Goal: Task Accomplishment & Management: Use online tool/utility

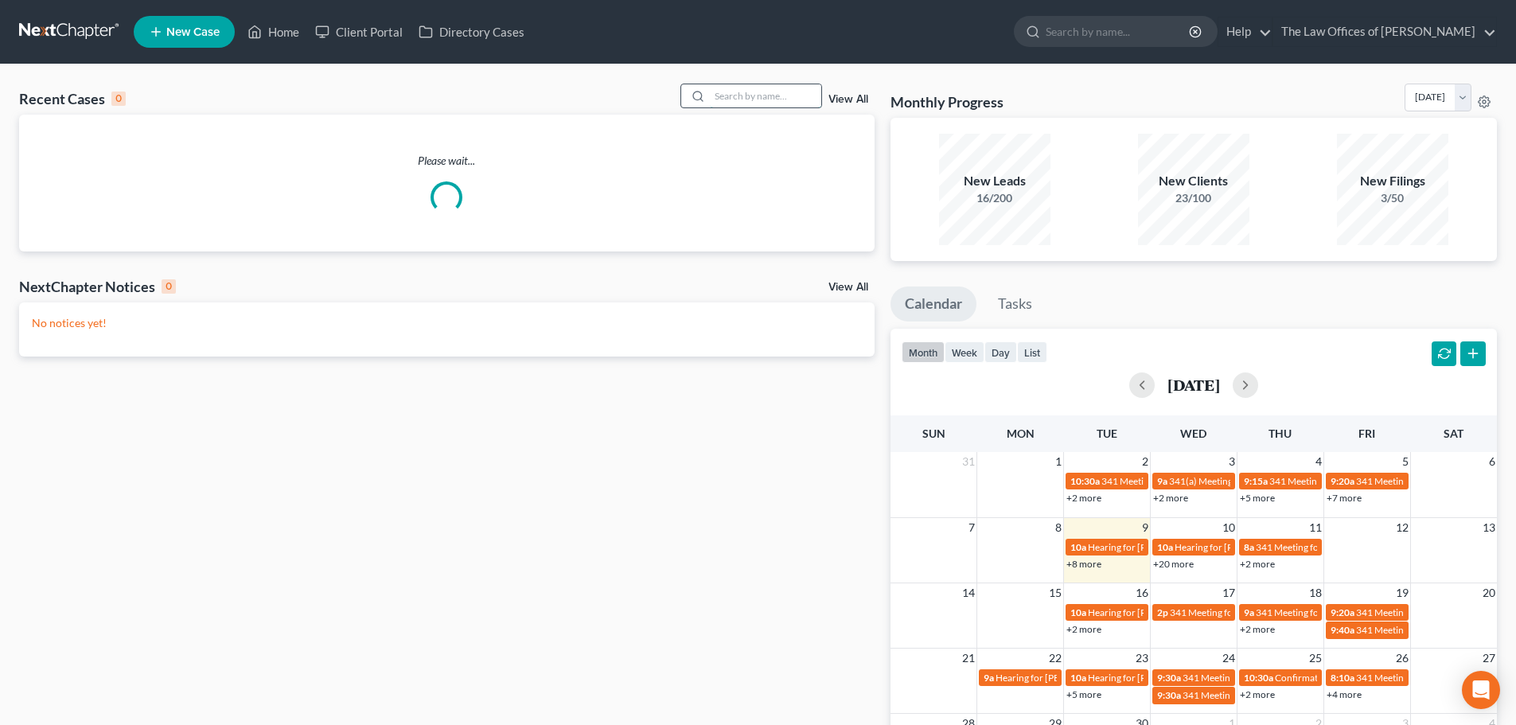
click at [720, 99] on input "search" at bounding box center [765, 95] width 111 height 23
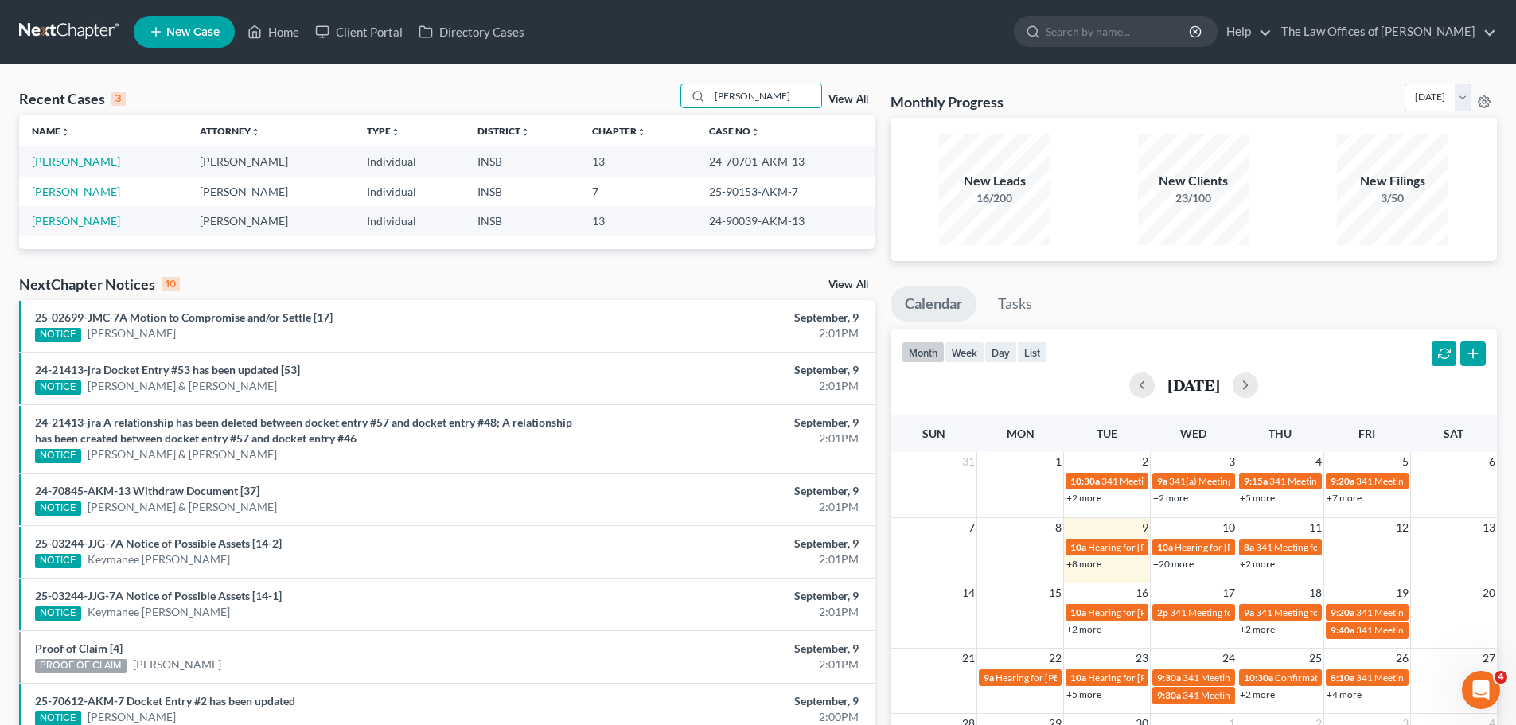
type input "[PERSON_NAME]"
click at [106, 158] on link "[PERSON_NAME]" at bounding box center [76, 161] width 88 height 14
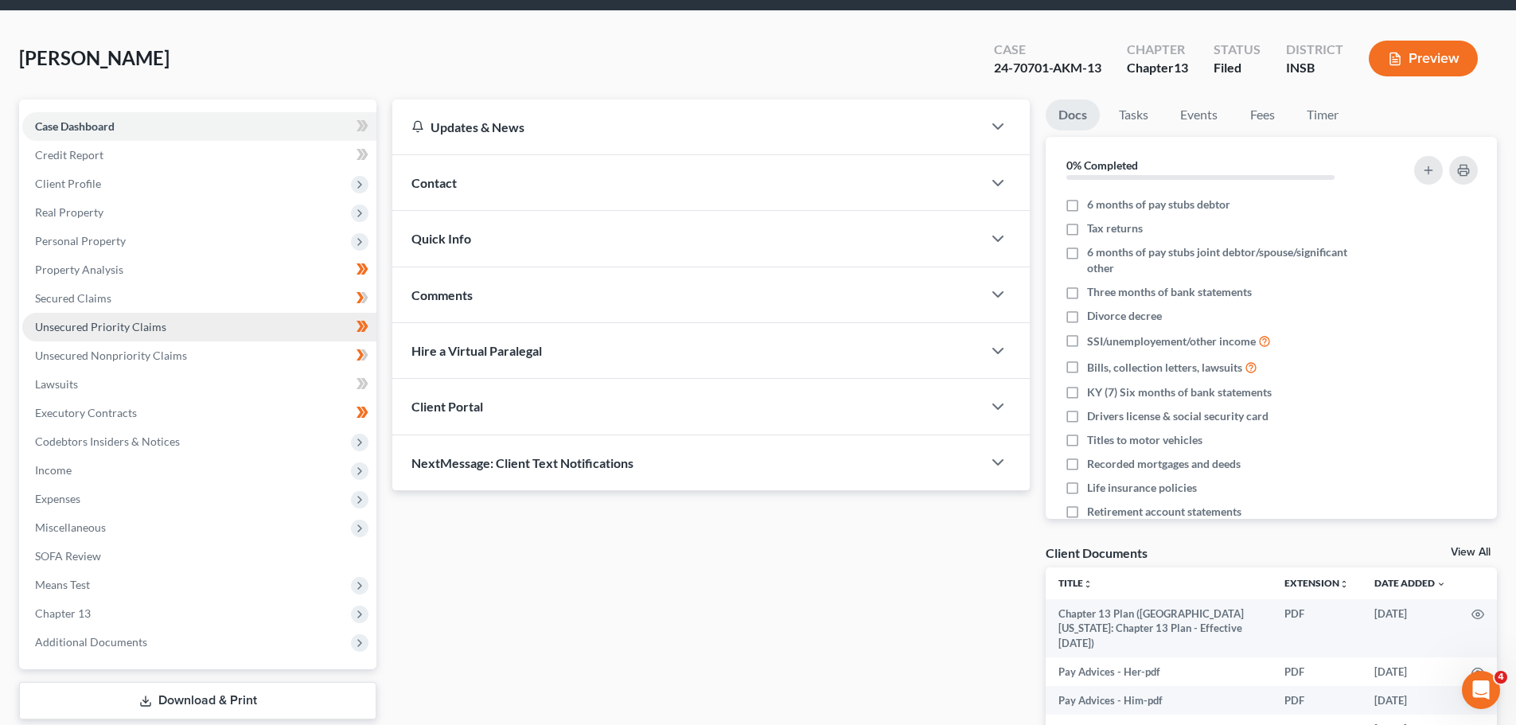
scroll to position [199, 0]
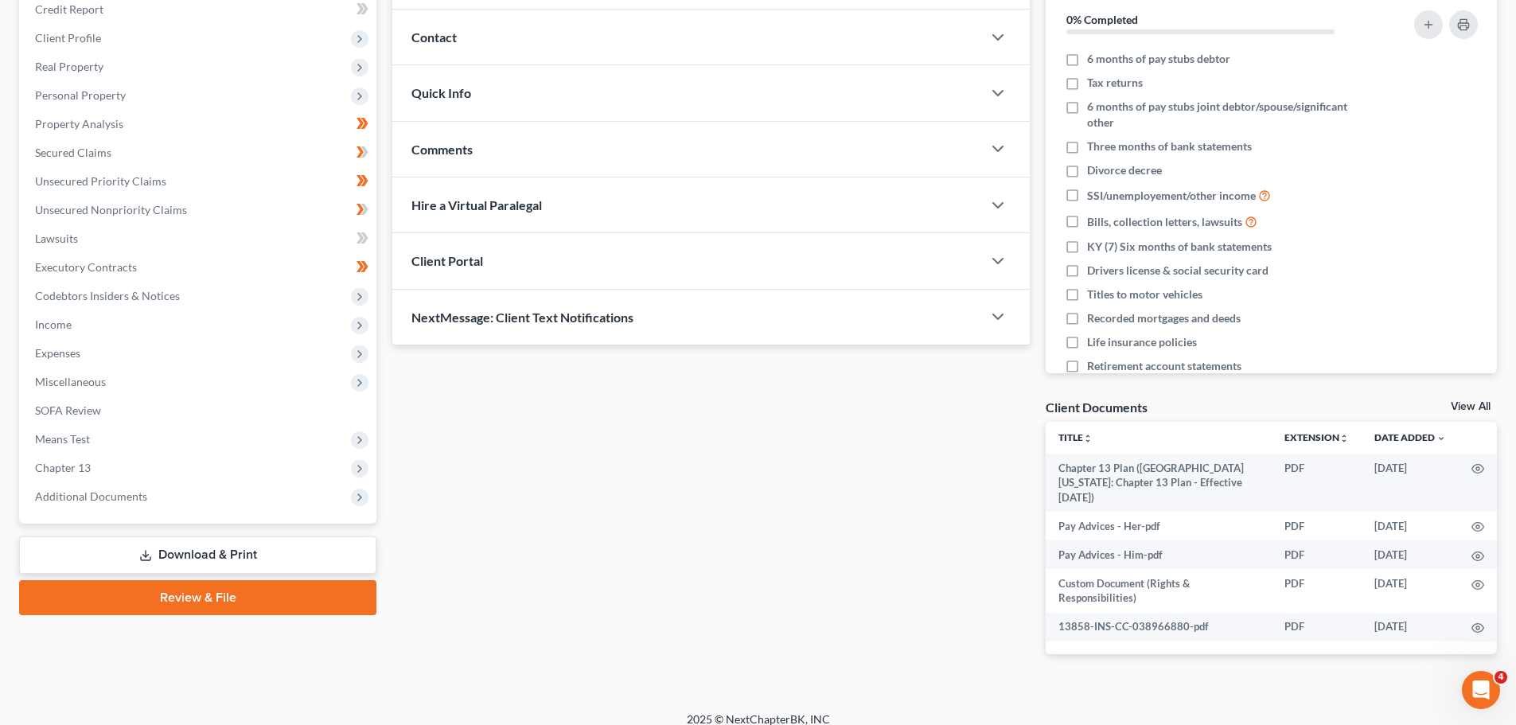
click at [152, 508] on span "Additional Documents" at bounding box center [199, 496] width 354 height 29
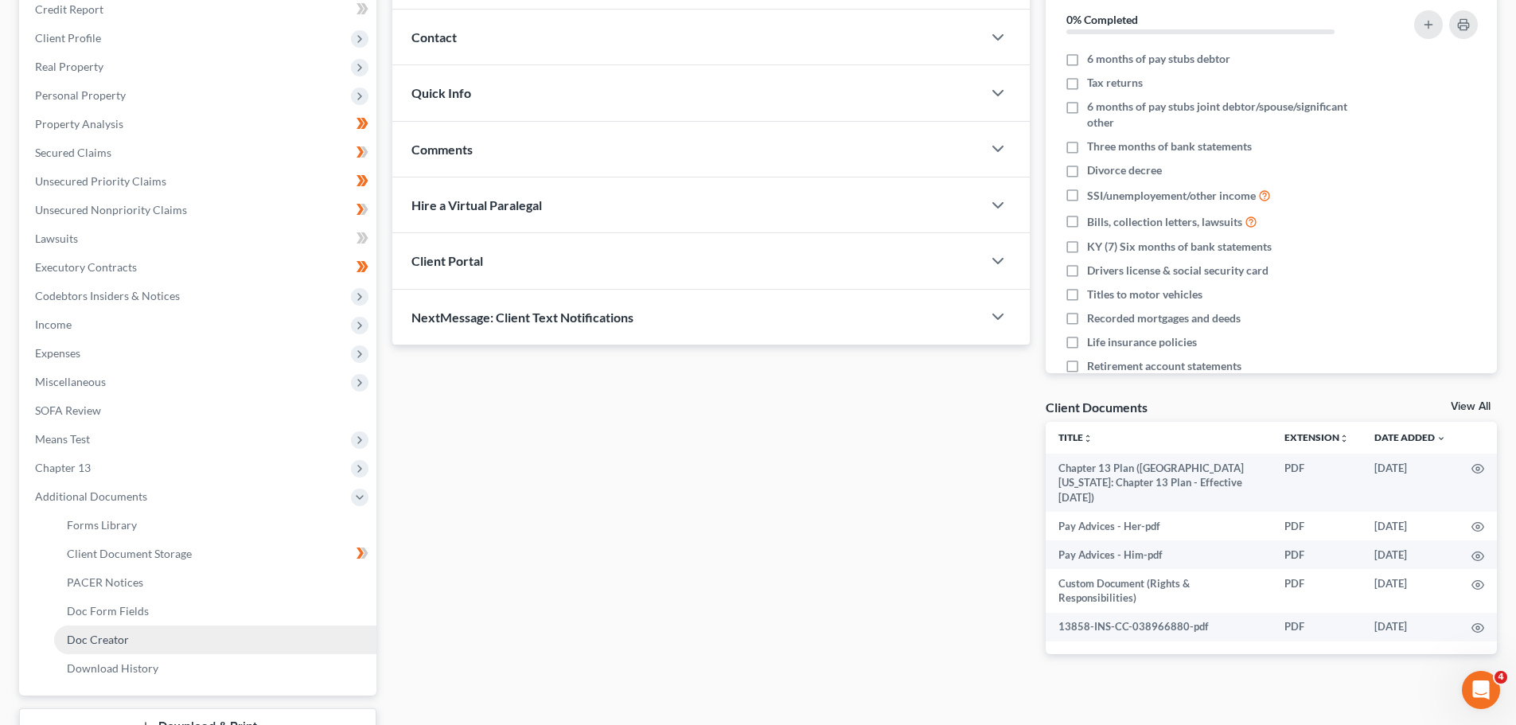
click at [156, 648] on link "Doc Creator" at bounding box center [215, 639] width 322 height 29
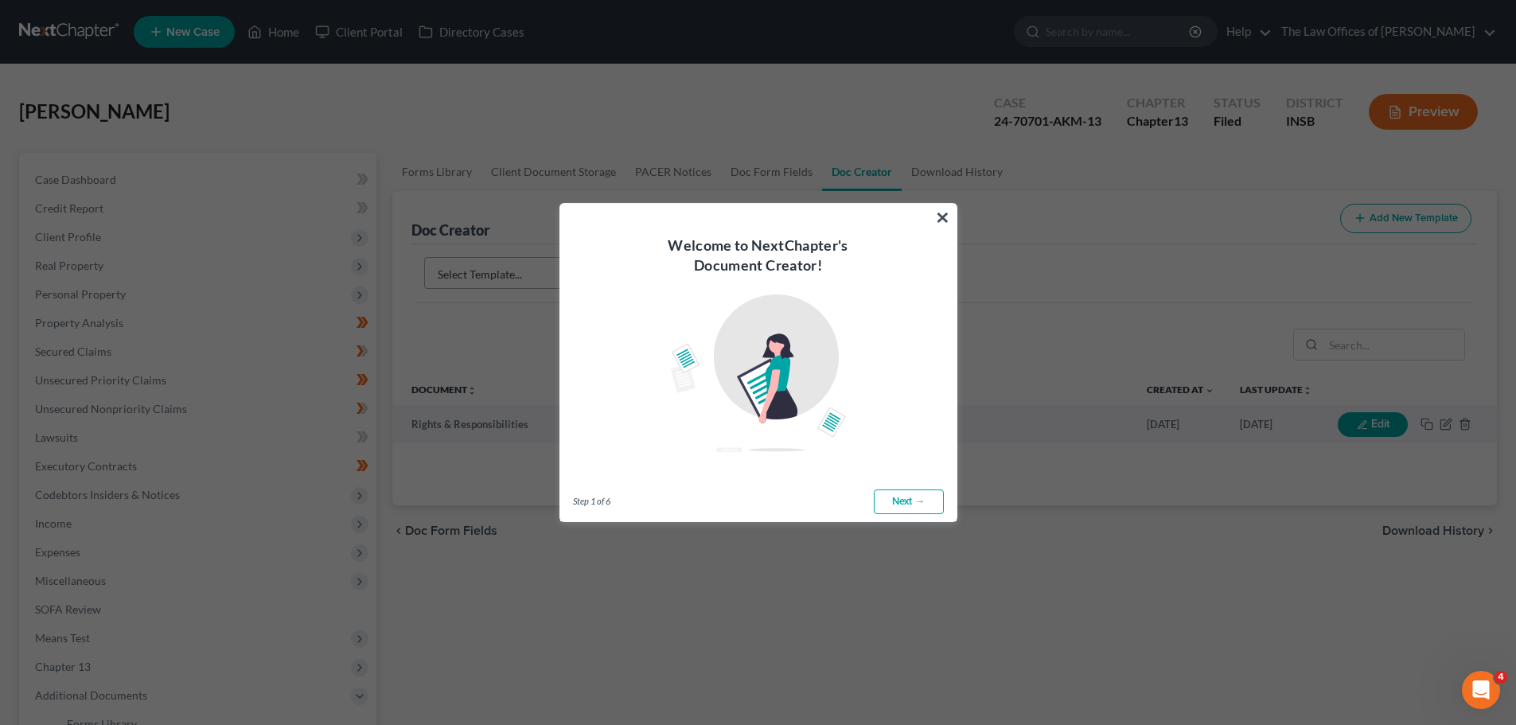
click at [929, 499] on link "Next →" at bounding box center [909, 501] width 70 height 25
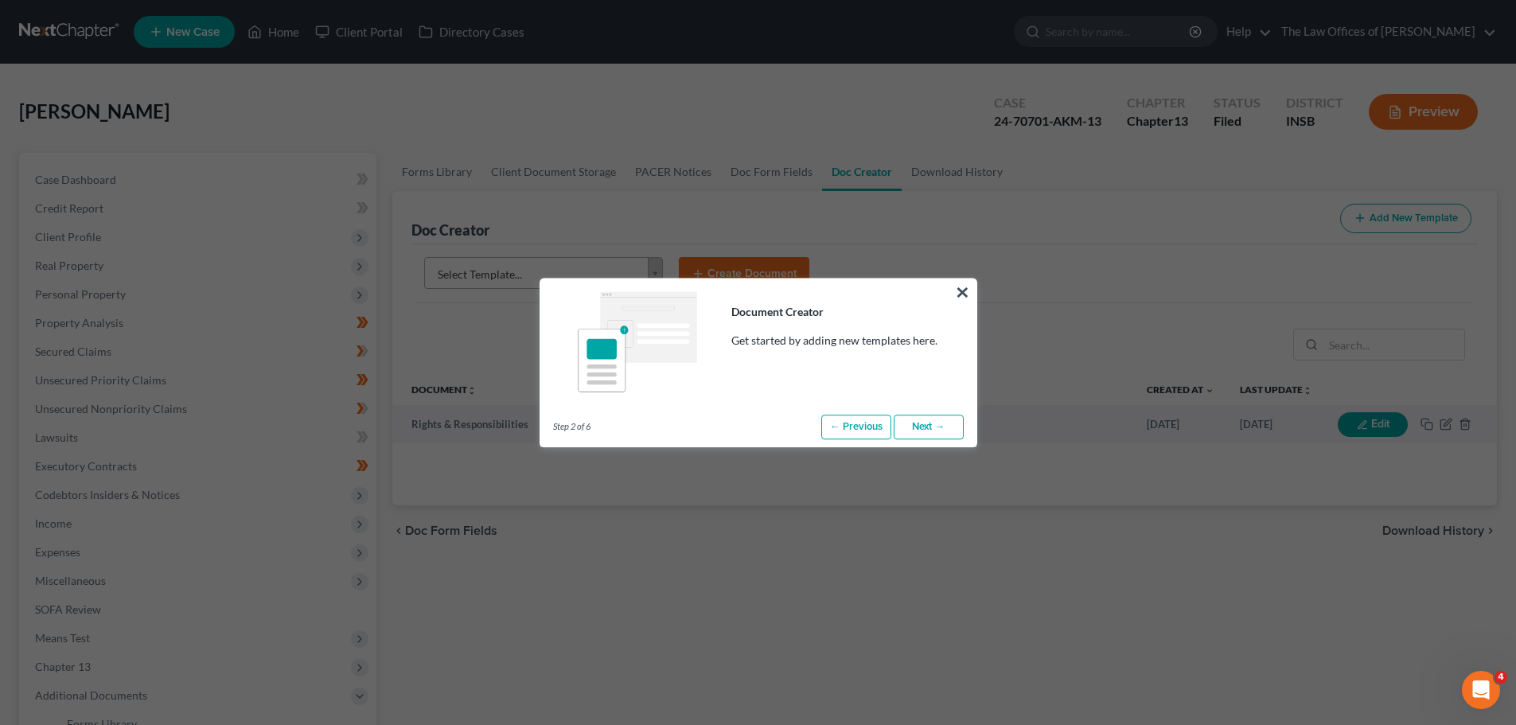
click at [921, 430] on link "Next →" at bounding box center [929, 427] width 70 height 25
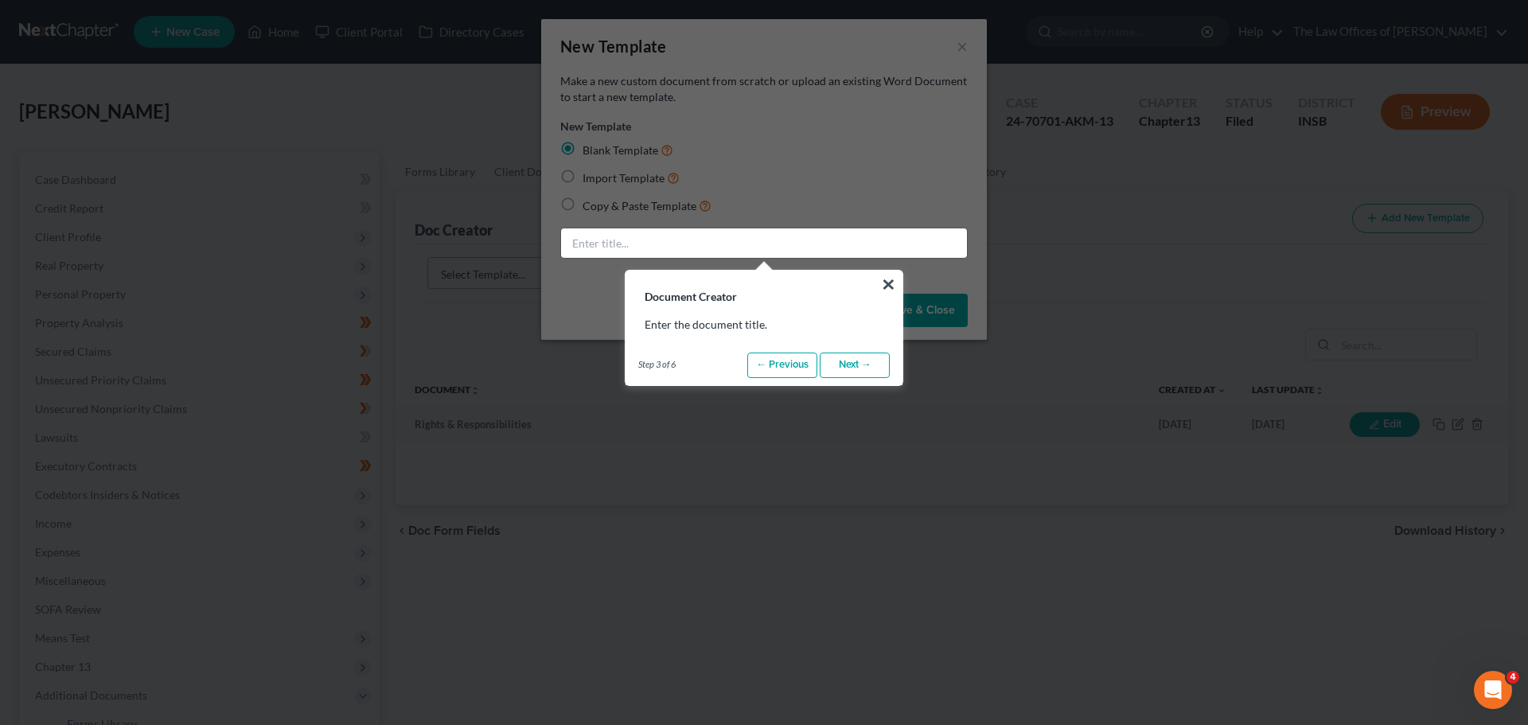
click at [842, 364] on link "Next →" at bounding box center [855, 365] width 70 height 25
radio input "false"
radio input "true"
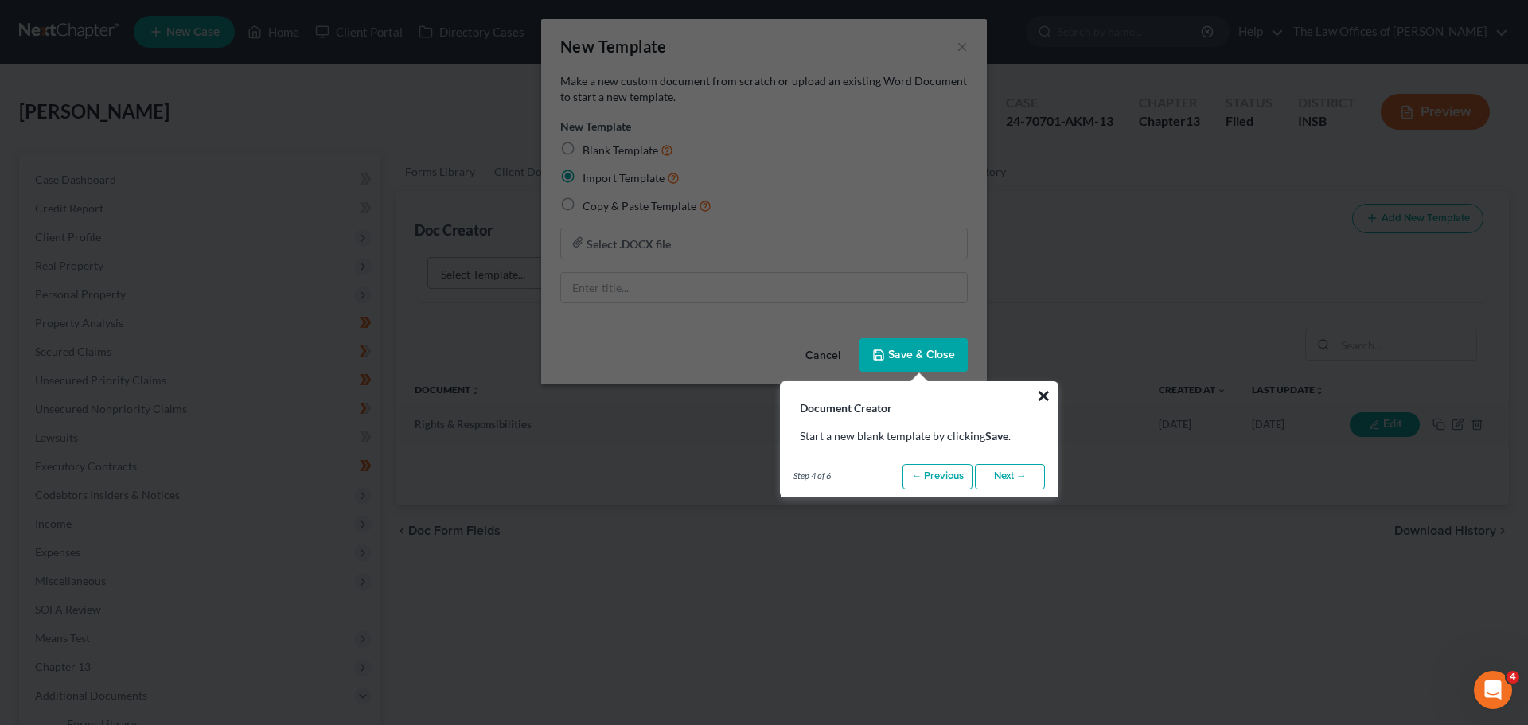
click at [1036, 394] on button "×" at bounding box center [1043, 395] width 15 height 25
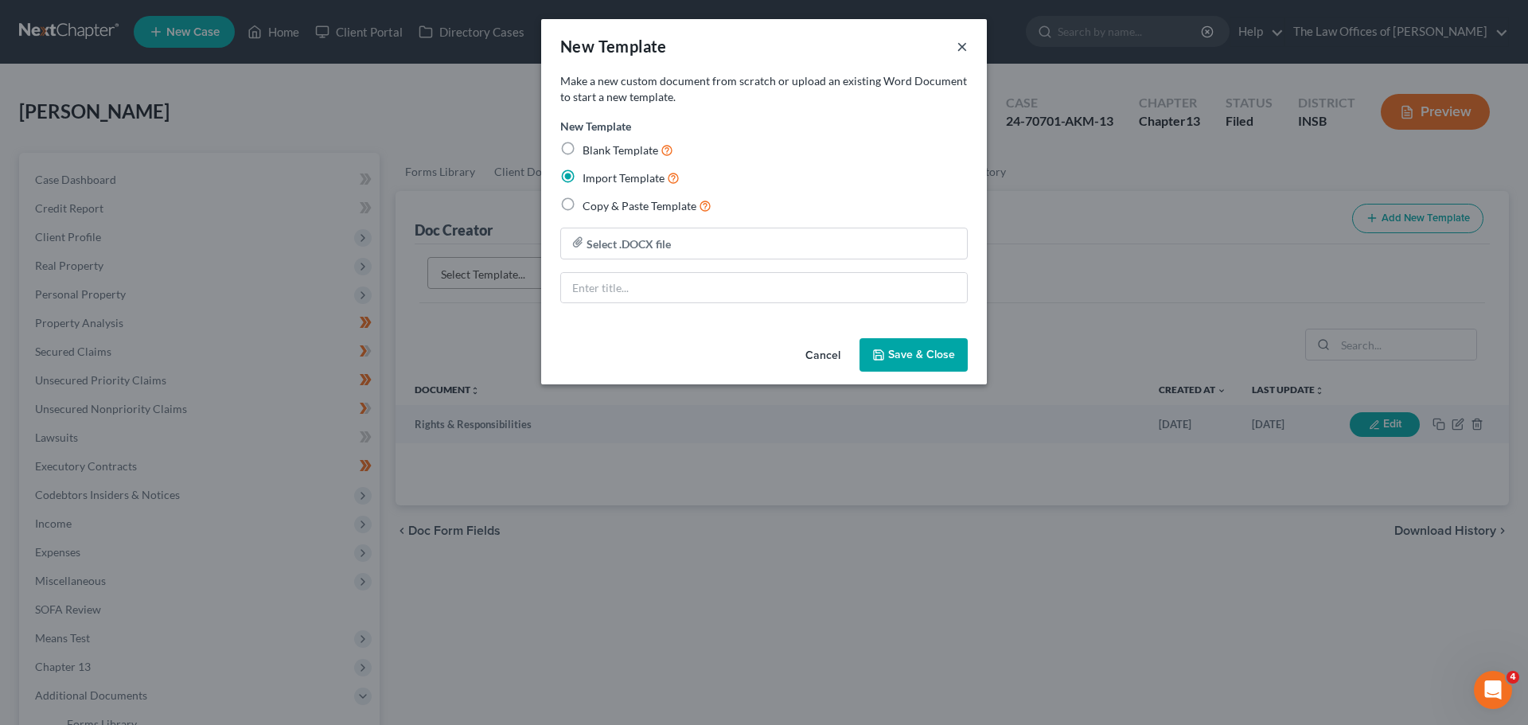
click at [960, 50] on button "×" at bounding box center [961, 46] width 11 height 19
radio input "true"
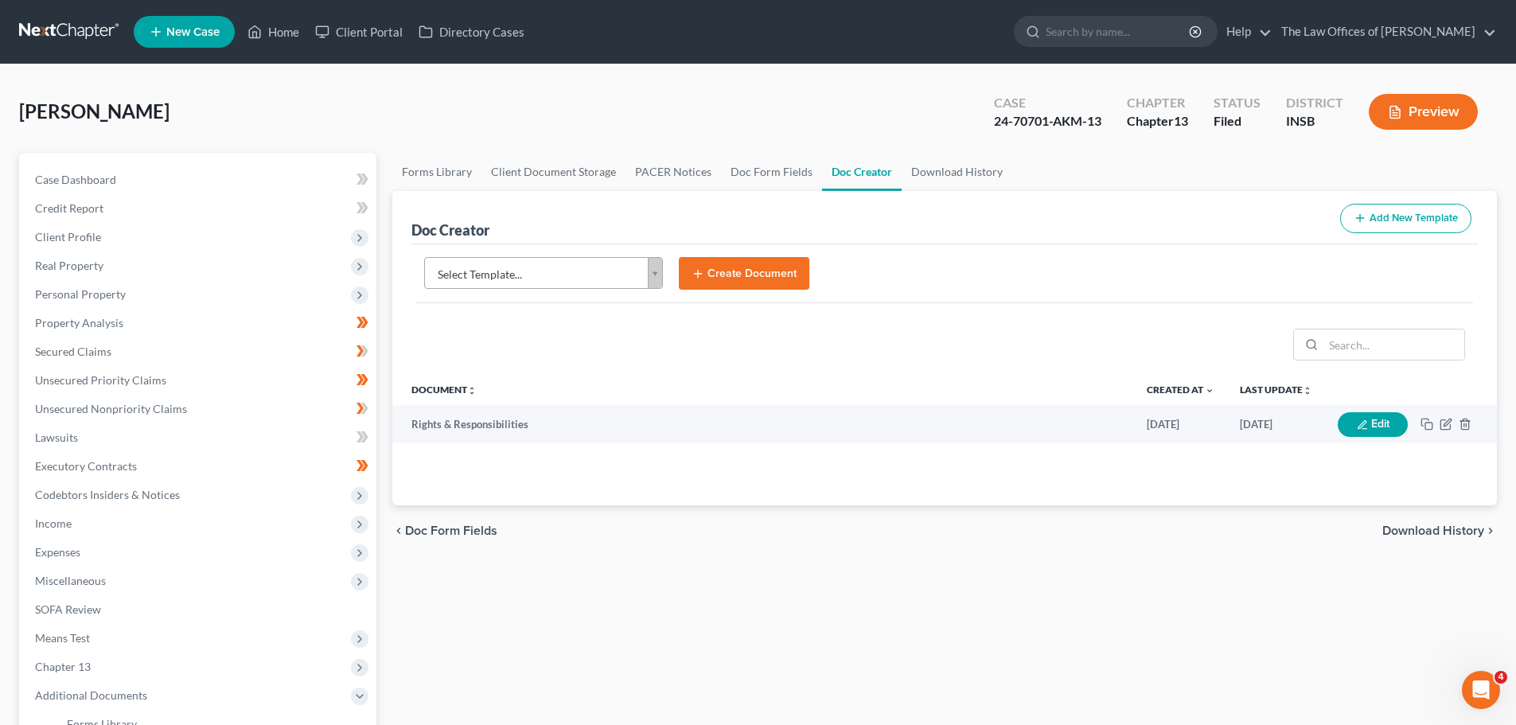
click at [514, 257] on body "Home New Case Client Portal Directory Cases The Law Offices of Dax J. Miller ri…" at bounding box center [758, 523] width 1516 height 1046
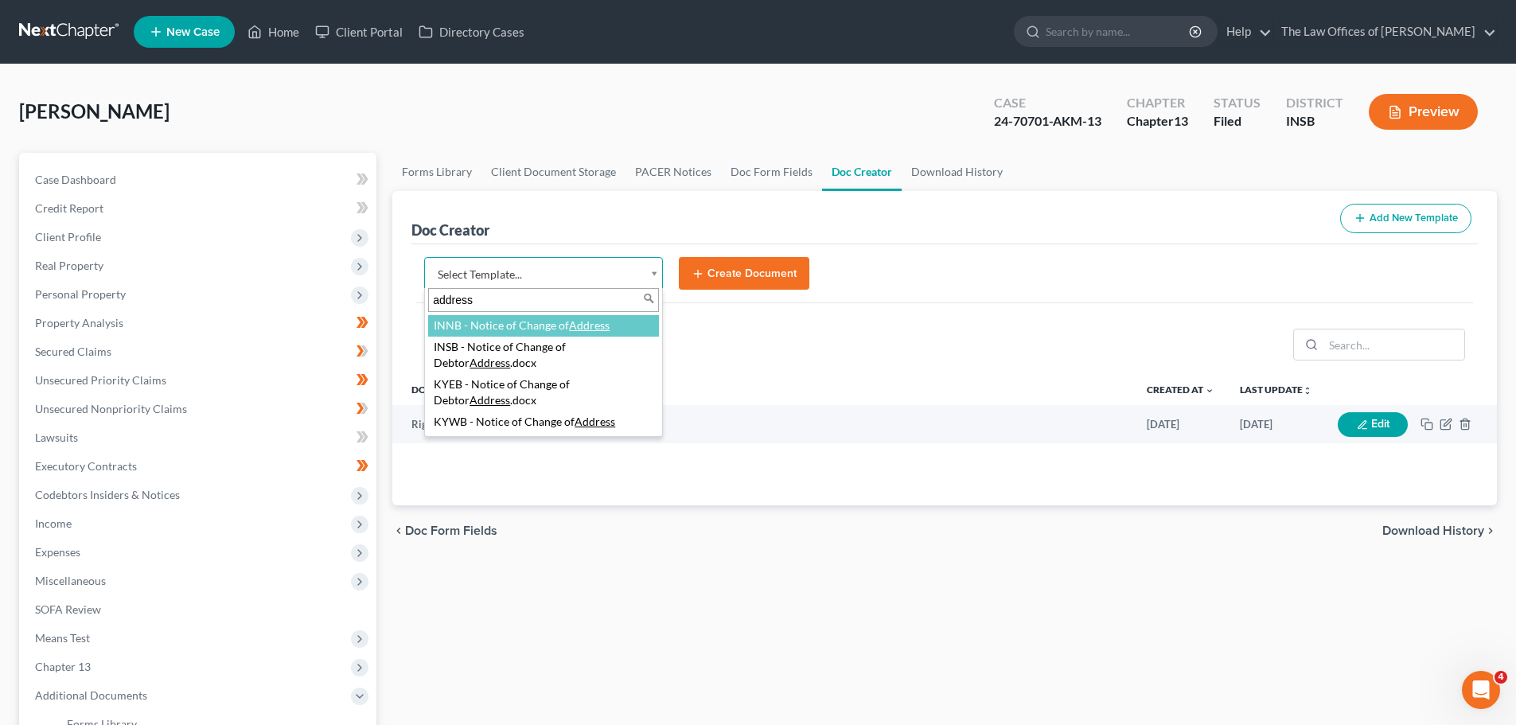
type input "address"
select select "114646"
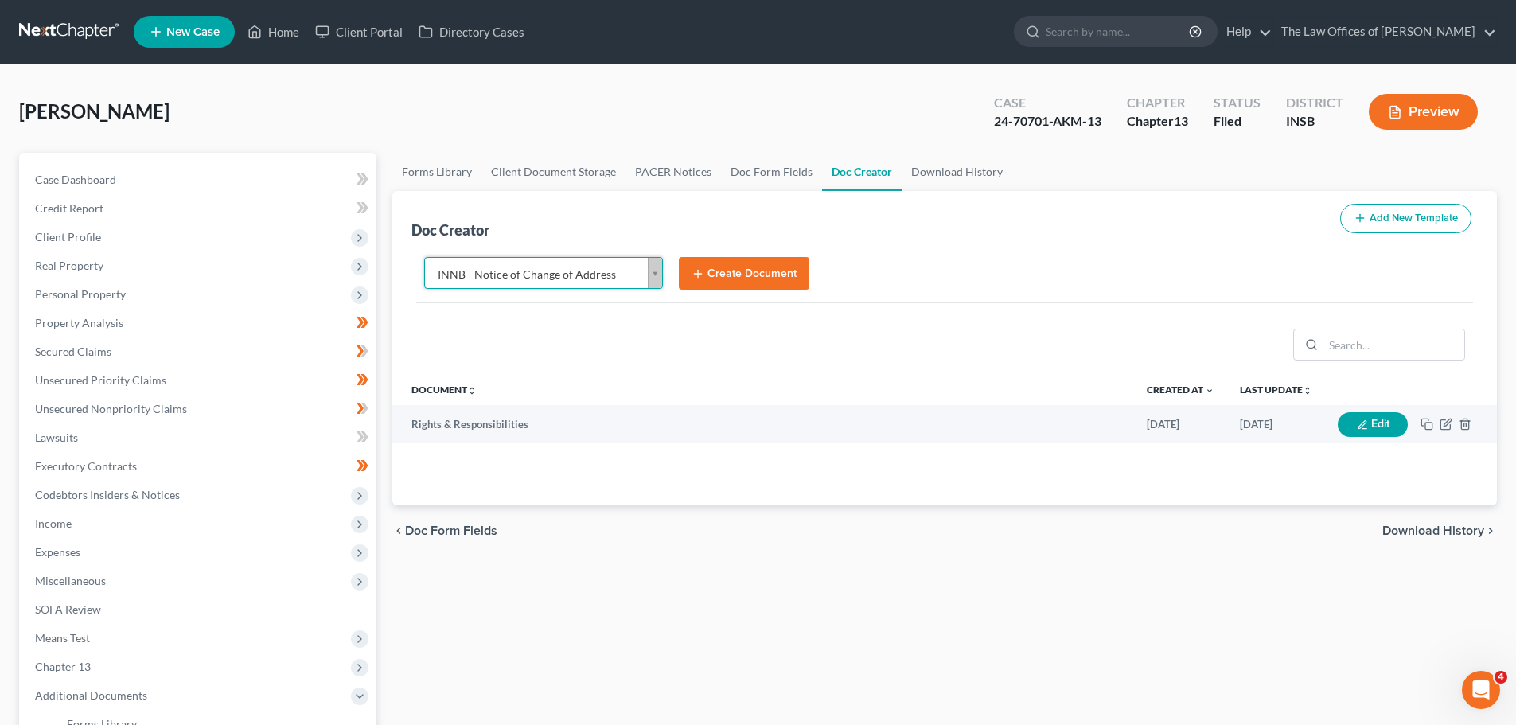
click at [640, 267] on body "Home New Case Client Portal Directory Cases The Law Offices of Dax J. Miller ri…" at bounding box center [758, 523] width 1516 height 1046
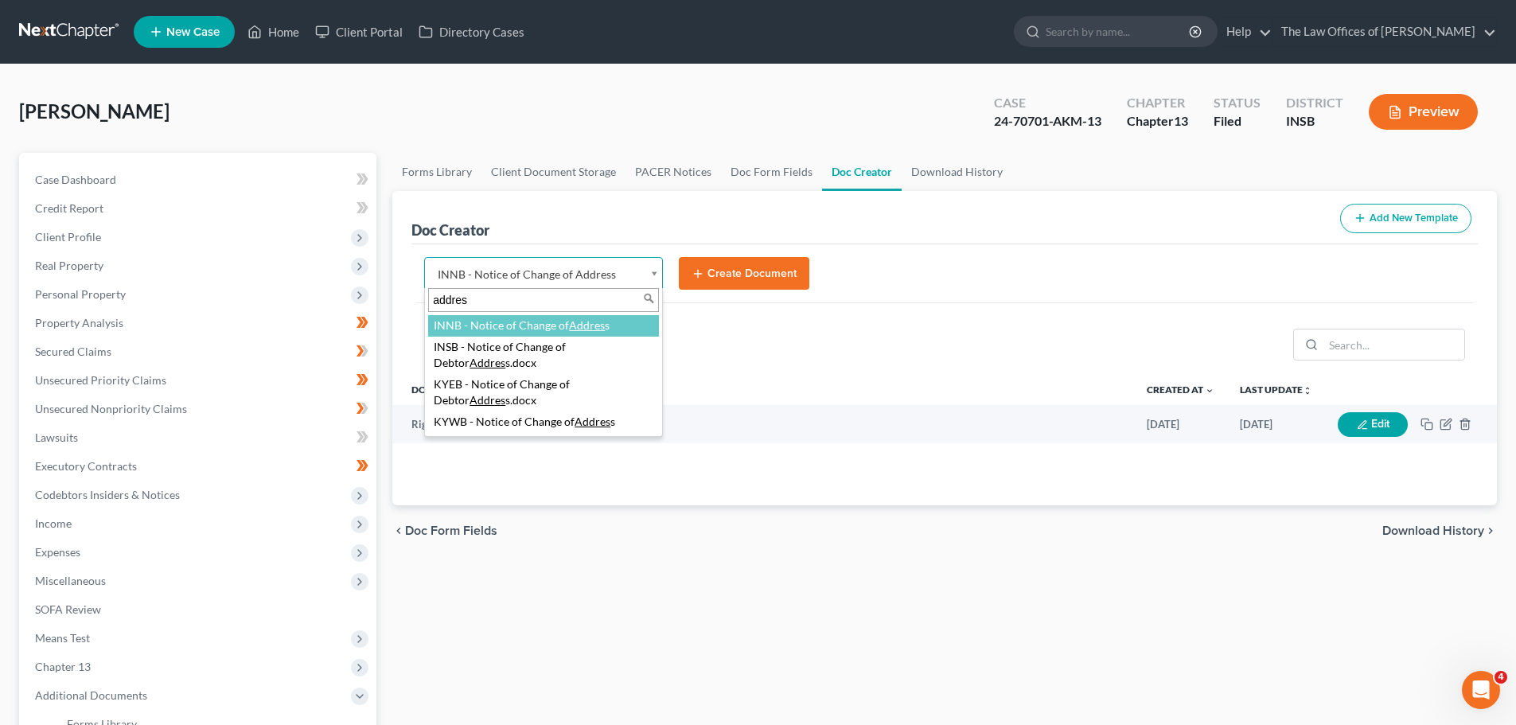
type input "address"
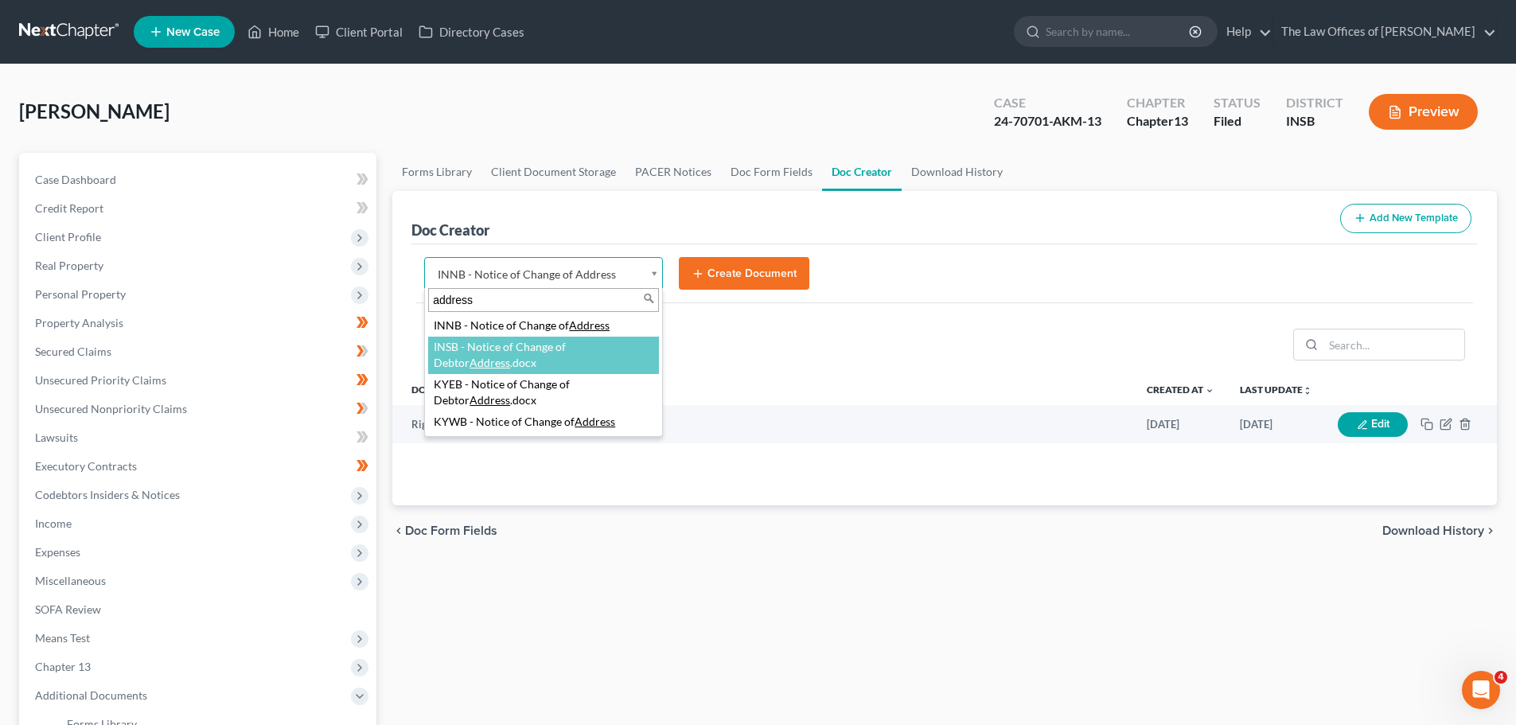
select select "115079"
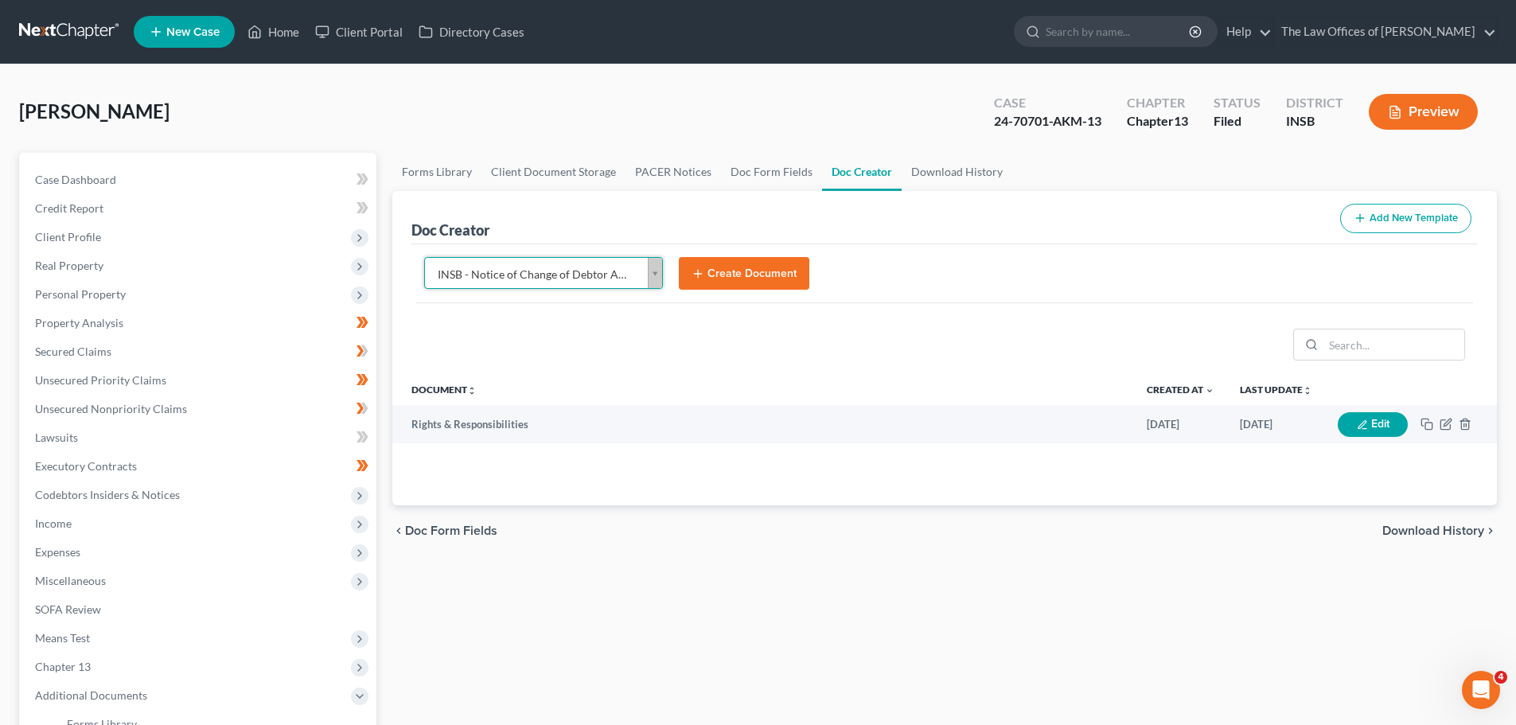
click at [690, 275] on button "Create Document" at bounding box center [744, 273] width 131 height 33
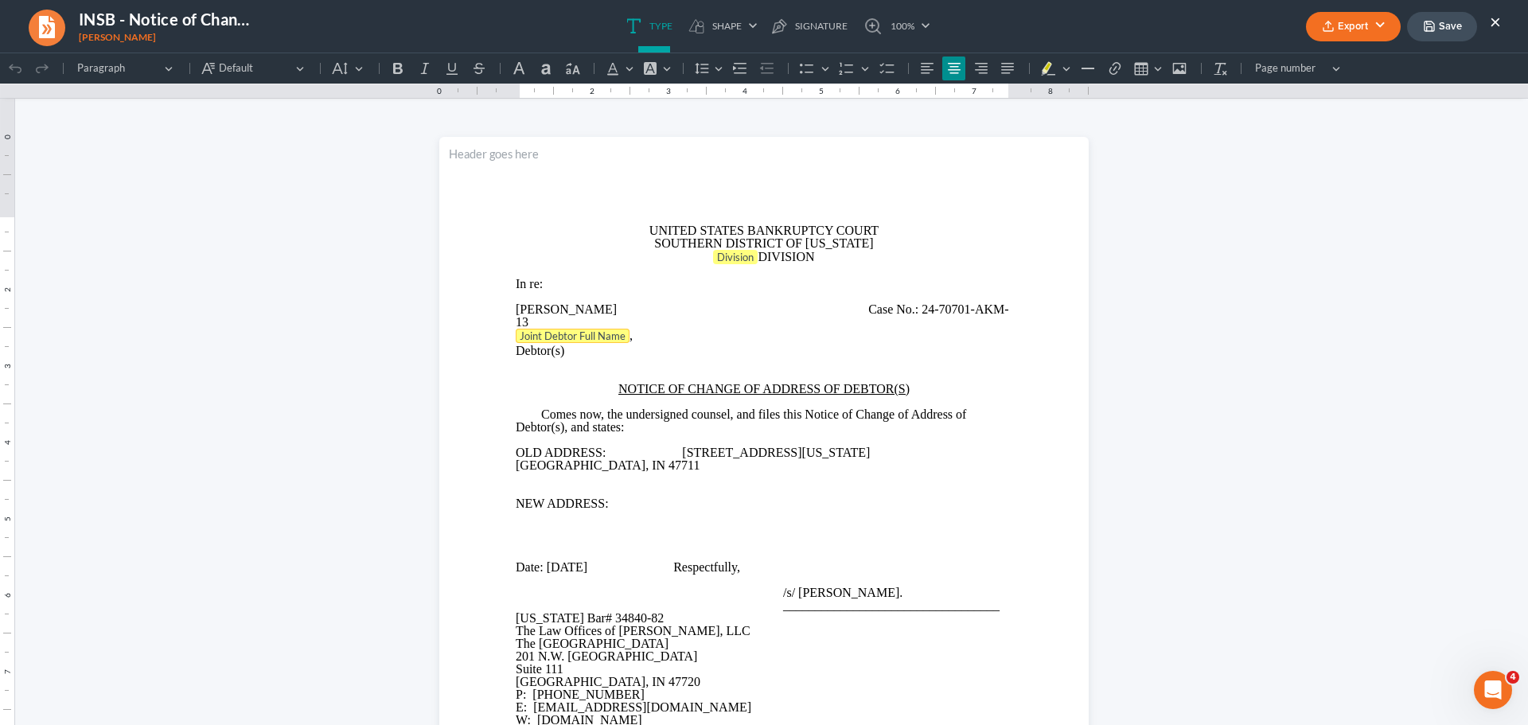
click at [599, 338] on tag "Joint Debtor Full Name" at bounding box center [573, 336] width 114 height 14
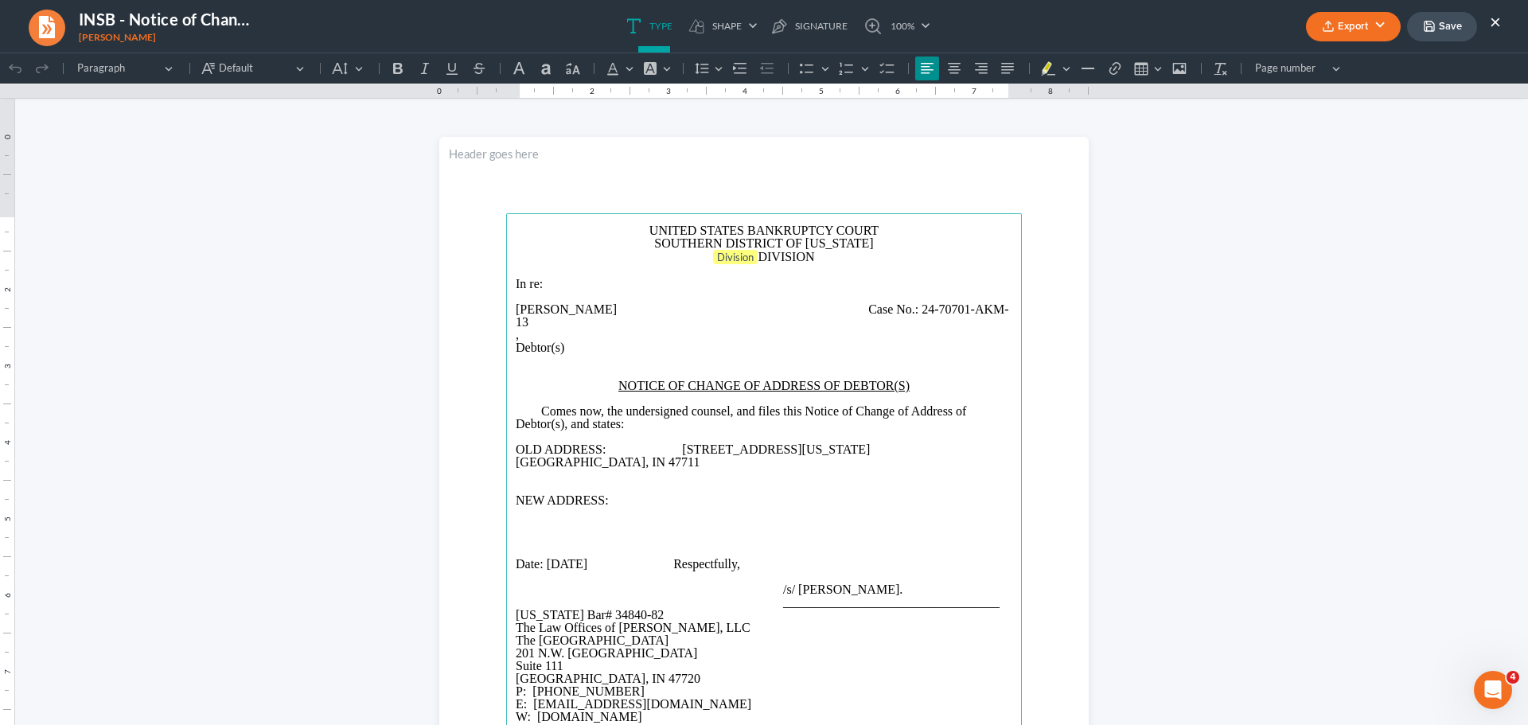
click at [599, 338] on p "," at bounding box center [764, 335] width 497 height 13
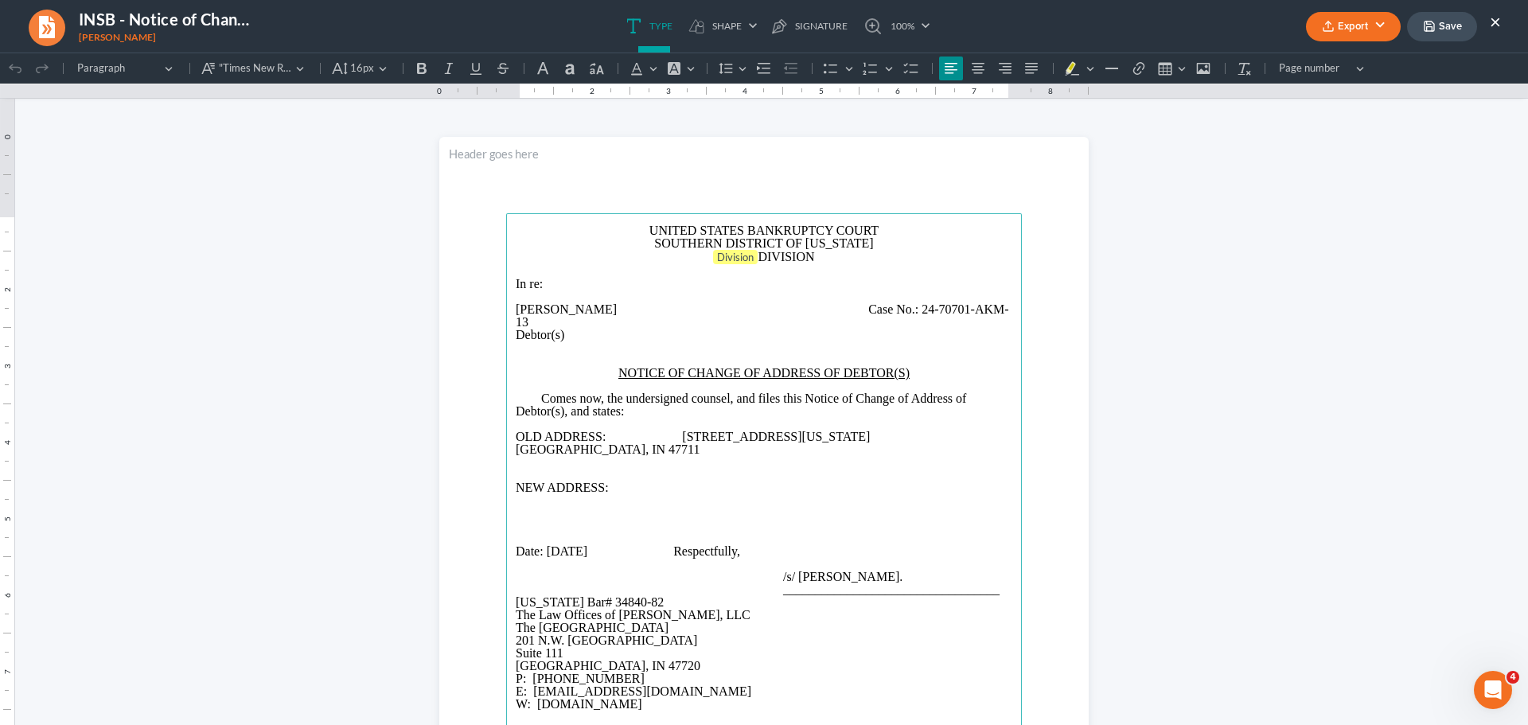
click at [891, 306] on span "Case No.:" at bounding box center [893, 309] width 50 height 14
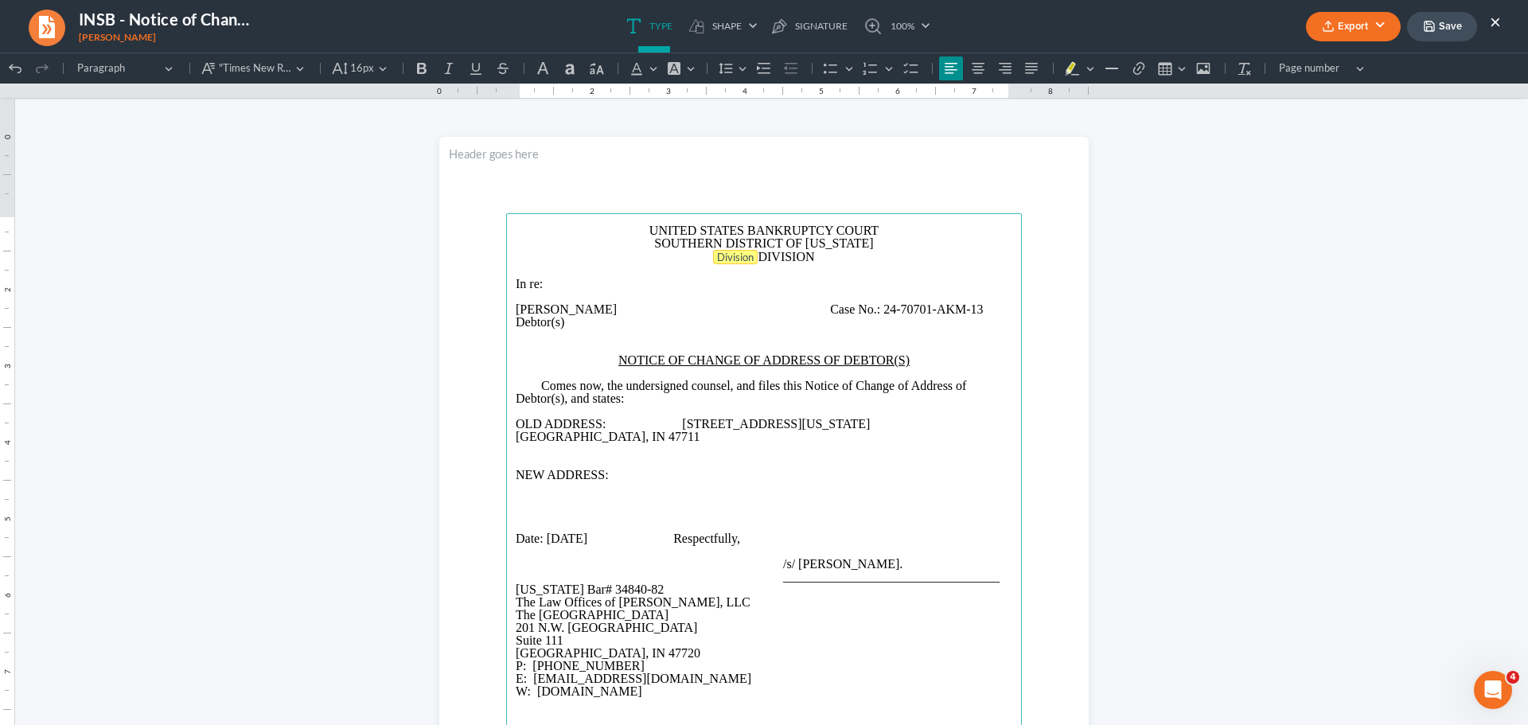
click at [745, 255] on span "Division" at bounding box center [735, 257] width 37 height 13
click at [637, 310] on p "Deaundre Cortez Reeves Case No.: 24-70701-AKM-13" at bounding box center [764, 307] width 497 height 13
click at [508, 434] on main "UNITED STATES BANKRUPTCY COURT SOUTHERN DISTRICT OF INDIANA EVANSVILLE DIVISION…" at bounding box center [764, 557] width 516 height 688
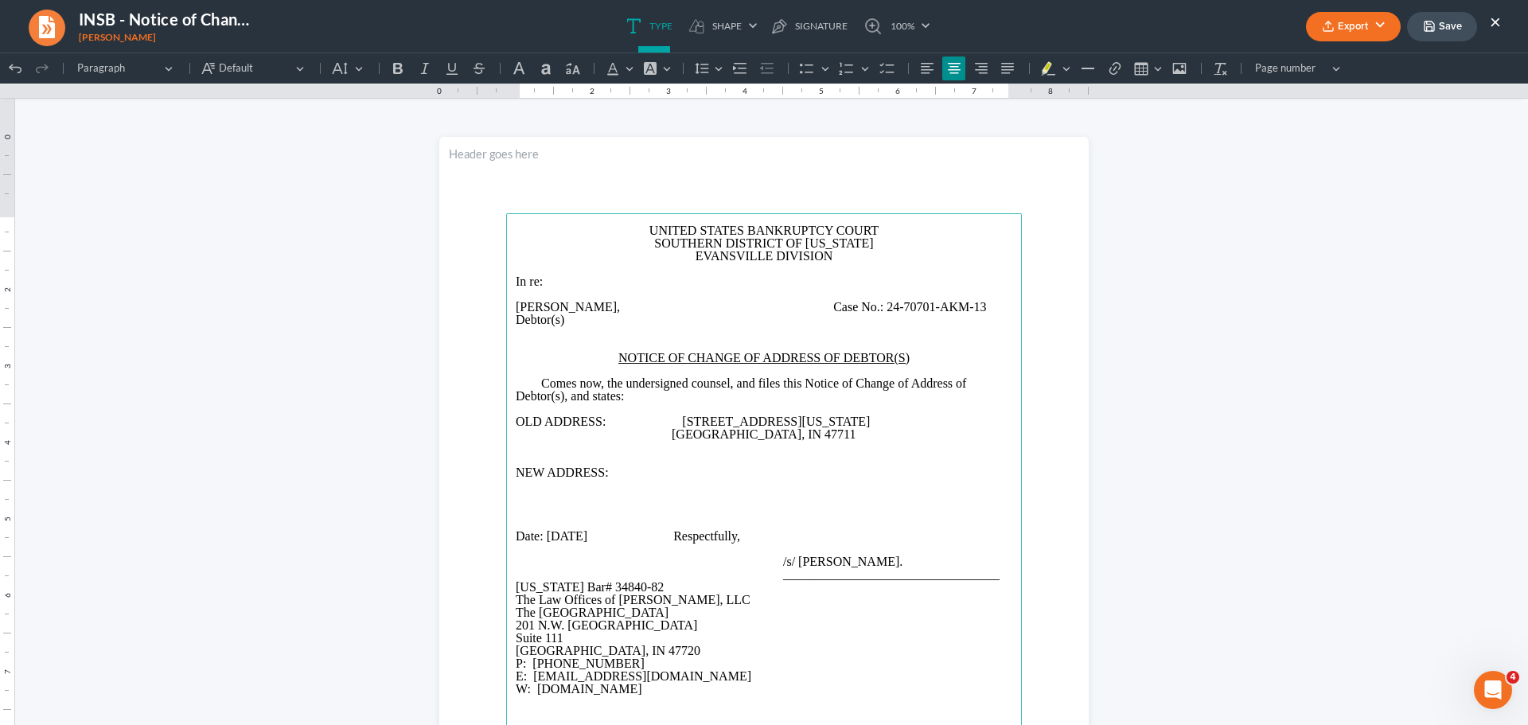
click at [656, 480] on p "Rich Text Editor, page-0-main" at bounding box center [764, 485] width 497 height 13
click at [646, 466] on p "NEW ADDRESS:" at bounding box center [764, 472] width 497 height 13
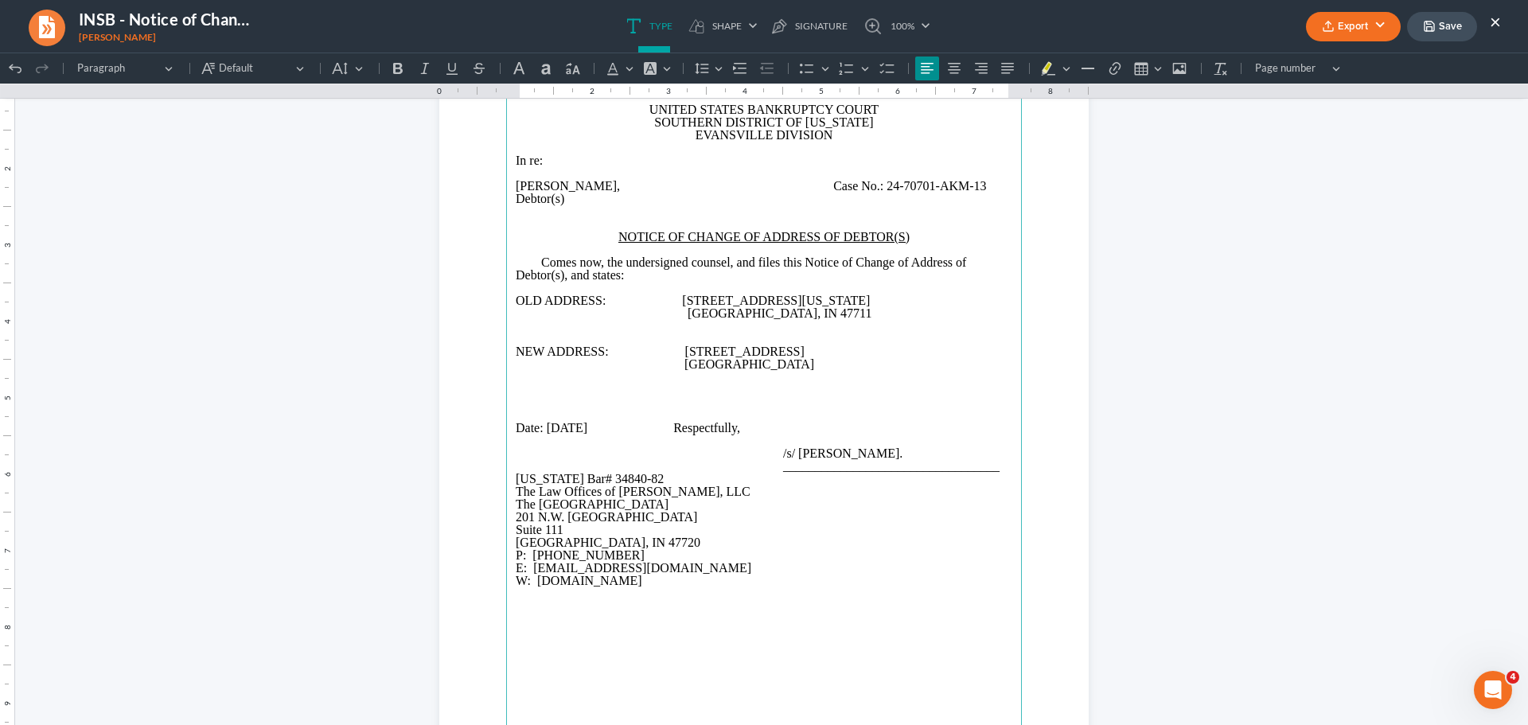
scroll to position [147, 0]
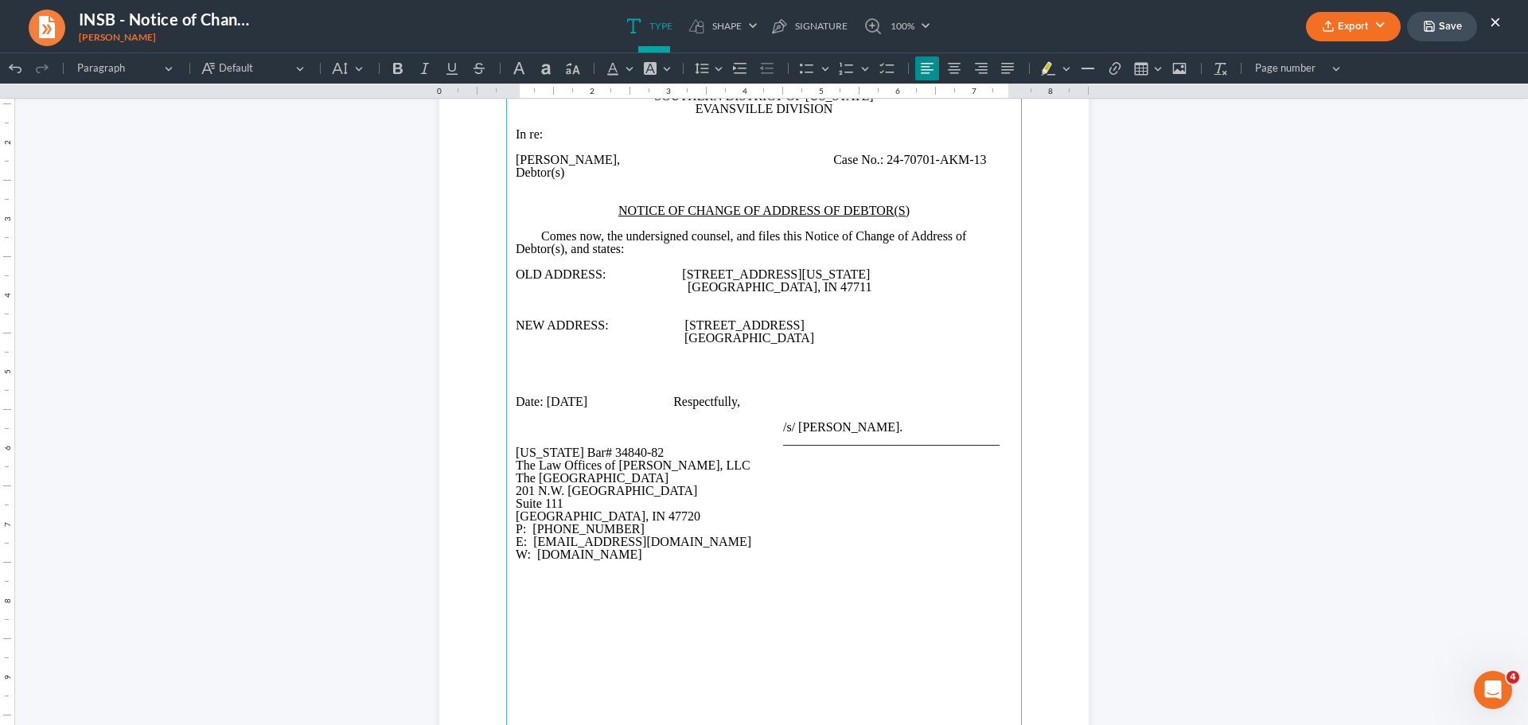
click at [740, 399] on span "Respectfully," at bounding box center [706, 402] width 67 height 14
click at [1436, 23] on button "Save" at bounding box center [1442, 26] width 70 height 29
click at [1376, 28] on button "Export" at bounding box center [1353, 26] width 95 height 29
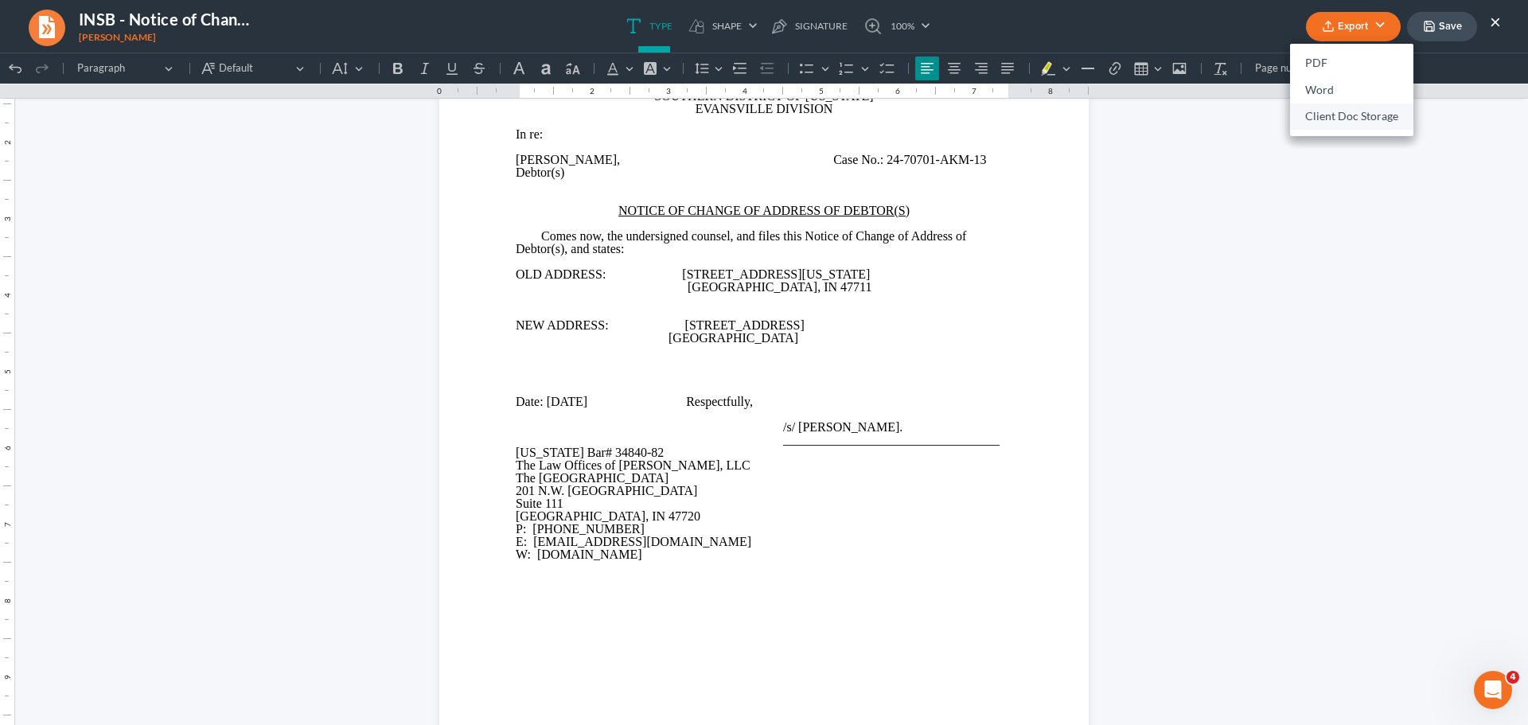
click at [1320, 127] on link "Client Doc Storage" at bounding box center [1351, 116] width 123 height 27
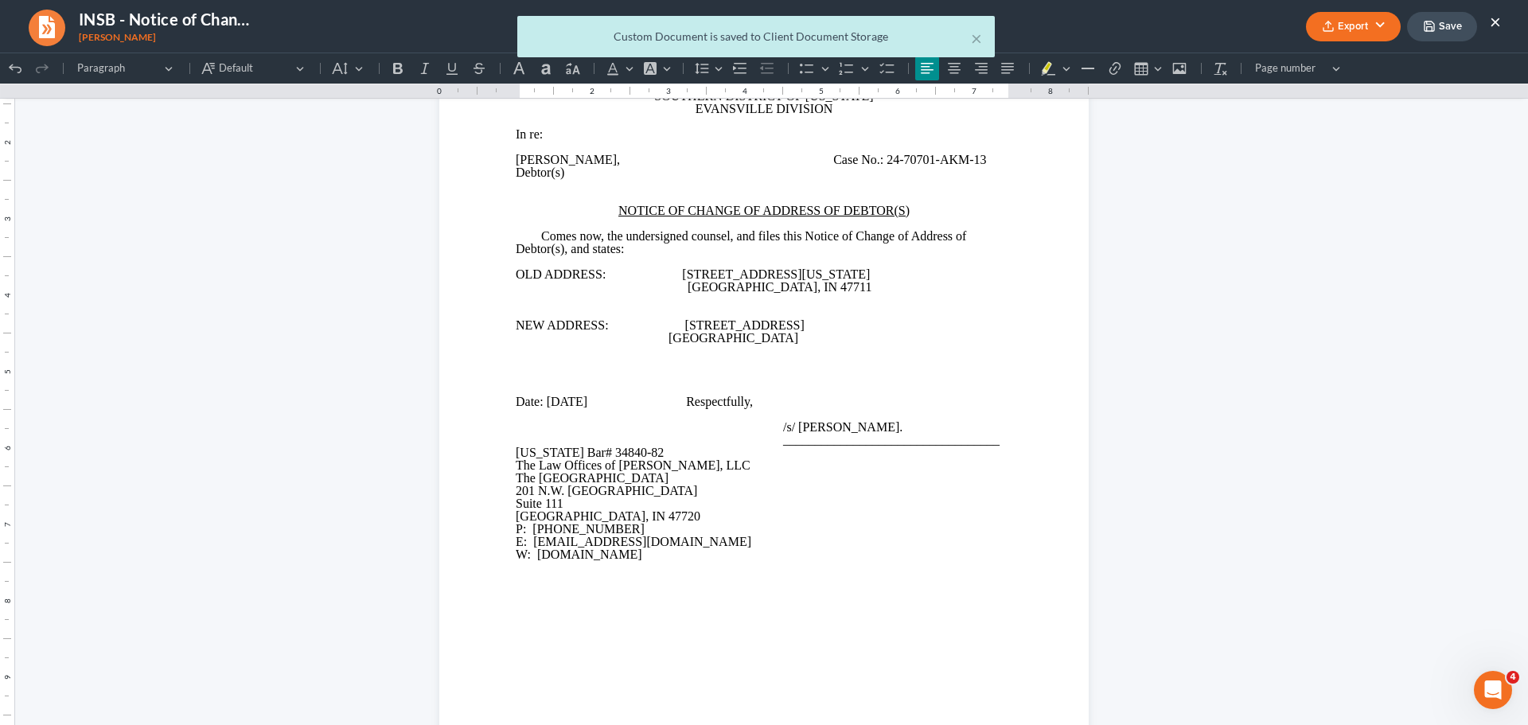
click at [1375, 29] on div "× Custom Document is saved to Client Document Storage" at bounding box center [756, 40] width 1528 height 49
click at [971, 41] on button "×" at bounding box center [976, 38] width 11 height 19
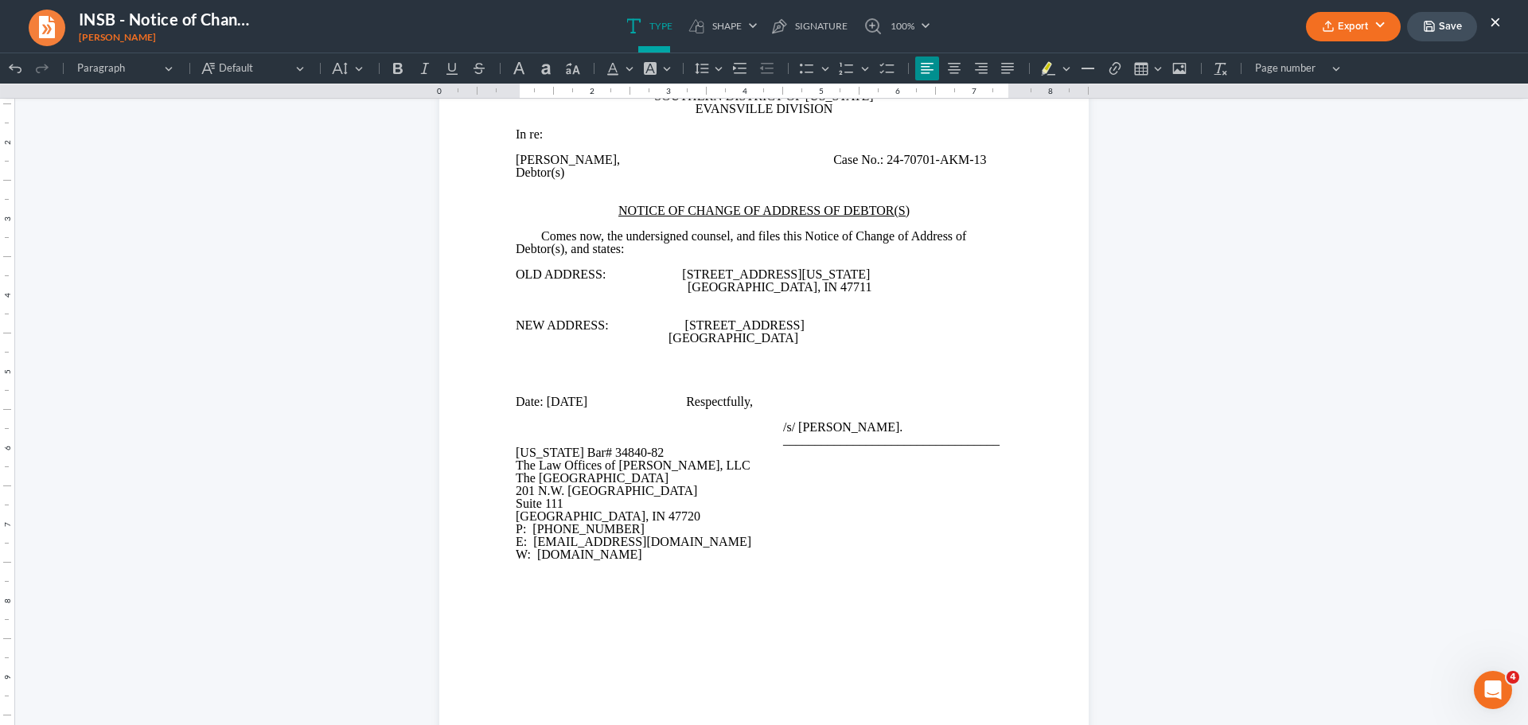
click at [1349, 20] on button "Export" at bounding box center [1353, 26] width 95 height 29
click at [1332, 59] on link "PDF" at bounding box center [1351, 63] width 123 height 27
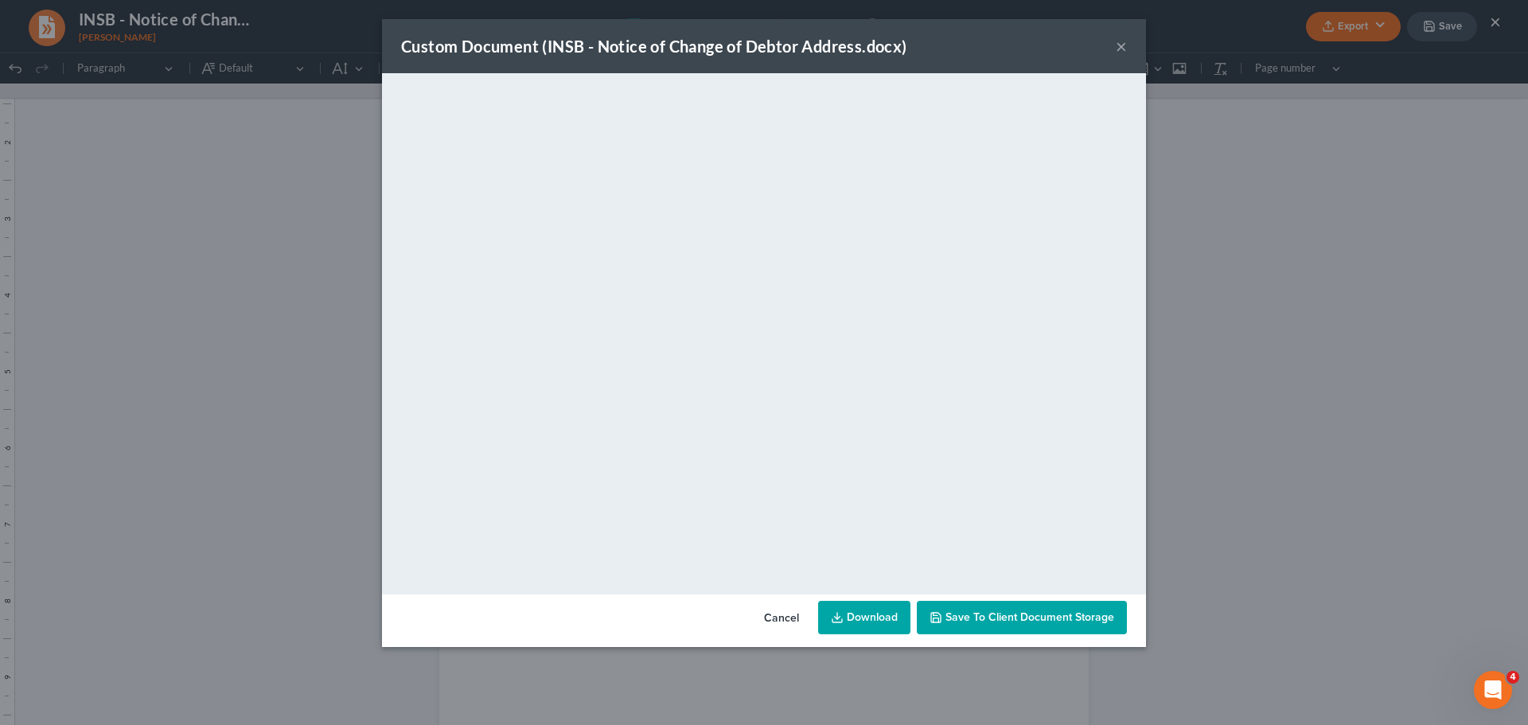
click at [1030, 610] on span "Save to Client Document Storage" at bounding box center [1029, 617] width 169 height 14
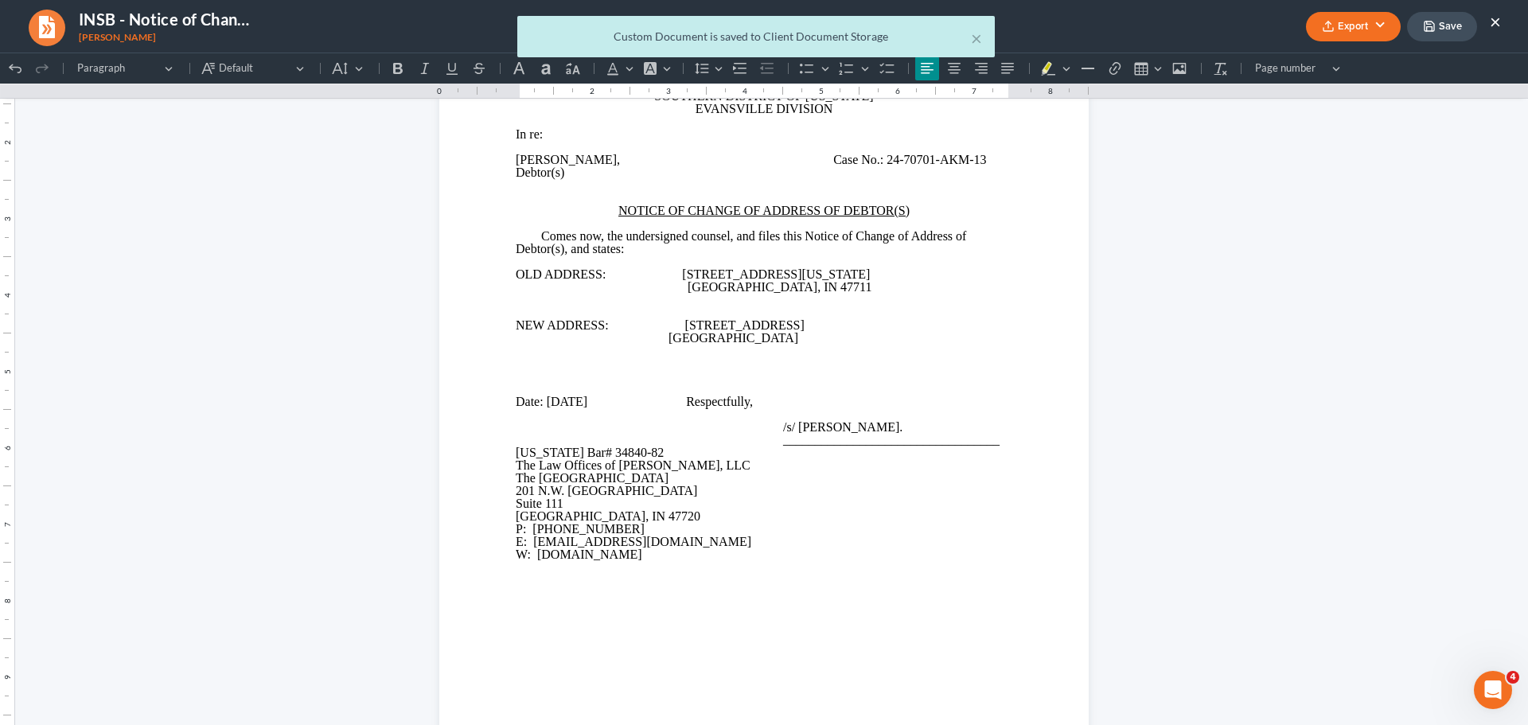
drag, startPoint x: 1379, startPoint y: 18, endPoint x: 1346, endPoint y: 43, distance: 42.0
click at [1379, 18] on div "× Custom Document is saved to Client Document Storage" at bounding box center [756, 40] width 1528 height 49
click at [1371, 8] on nav "INSB - Notice of Change of Debtor Address.docx Reeves, Deaundre Export PDF Word…" at bounding box center [764, 26] width 1544 height 53
click at [975, 37] on button "×" at bounding box center [976, 38] width 11 height 19
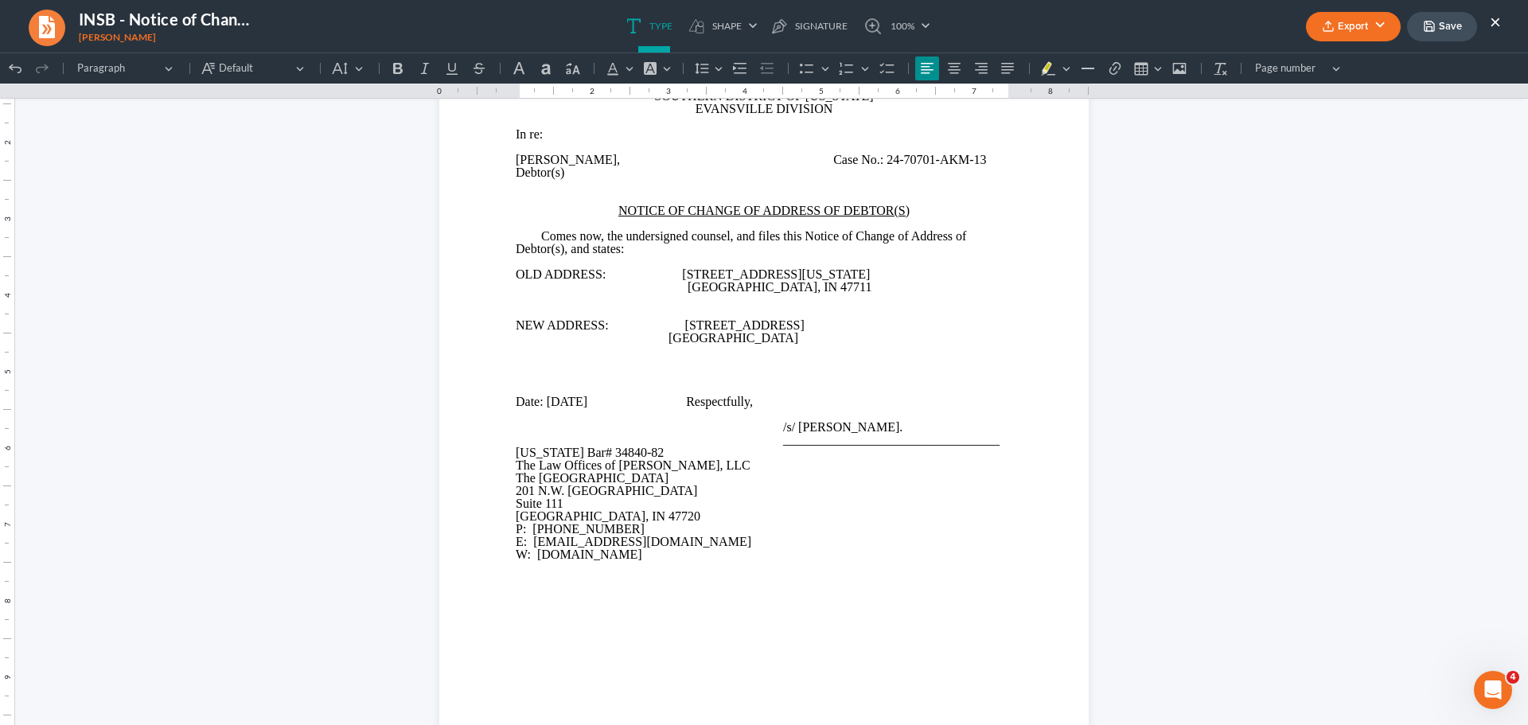
click at [1357, 18] on button "Export" at bounding box center [1353, 26] width 95 height 29
click at [1349, 55] on link "PDF" at bounding box center [1351, 63] width 123 height 27
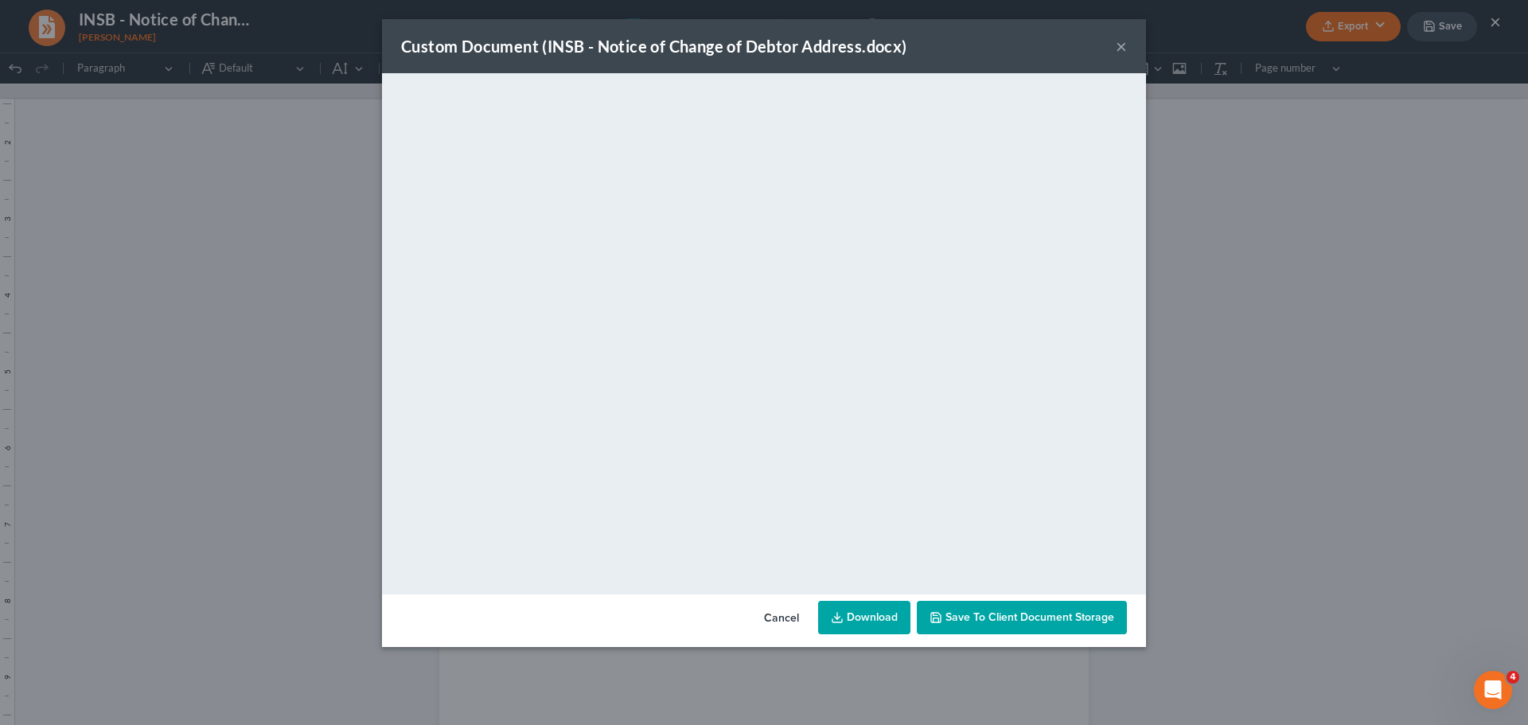
click at [881, 610] on link "Download" at bounding box center [864, 617] width 92 height 33
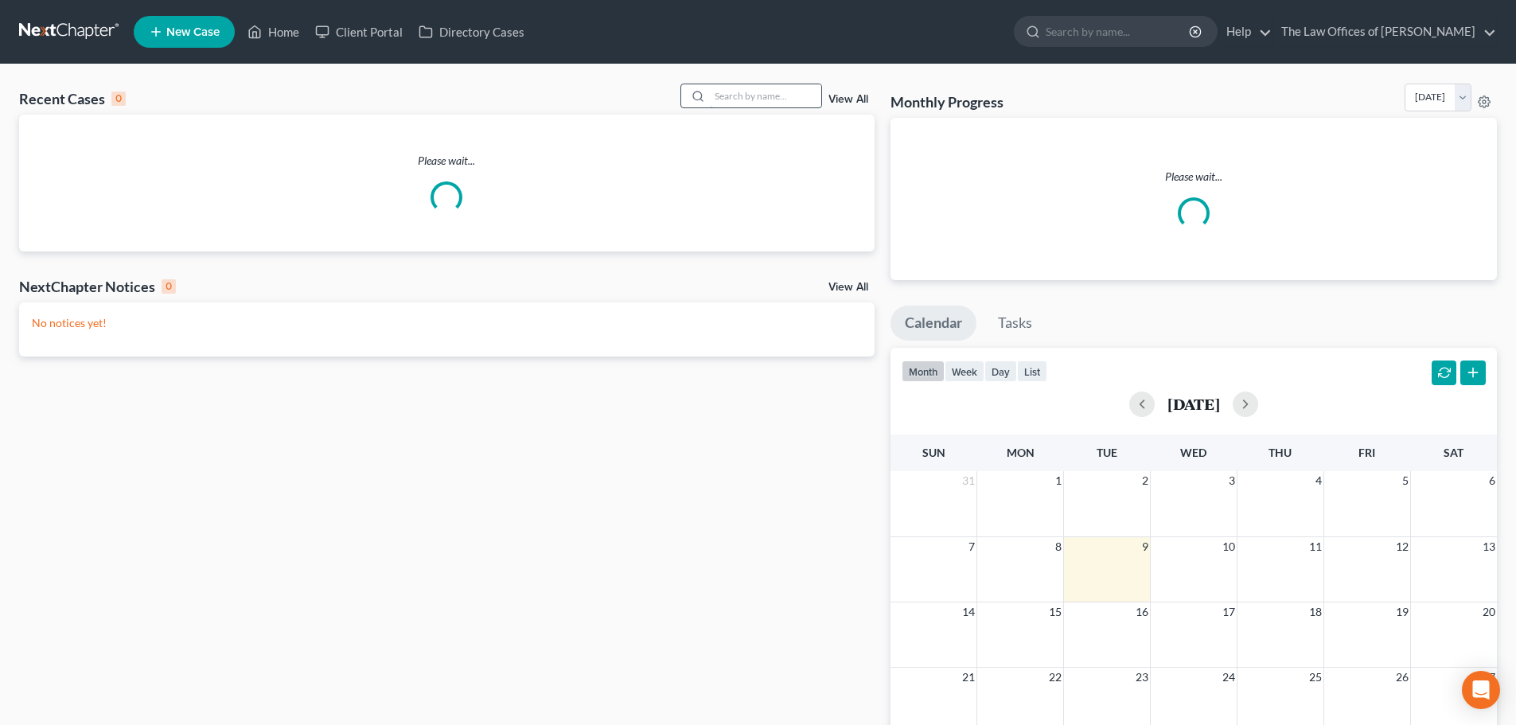
click at [764, 95] on input "search" at bounding box center [765, 95] width 111 height 23
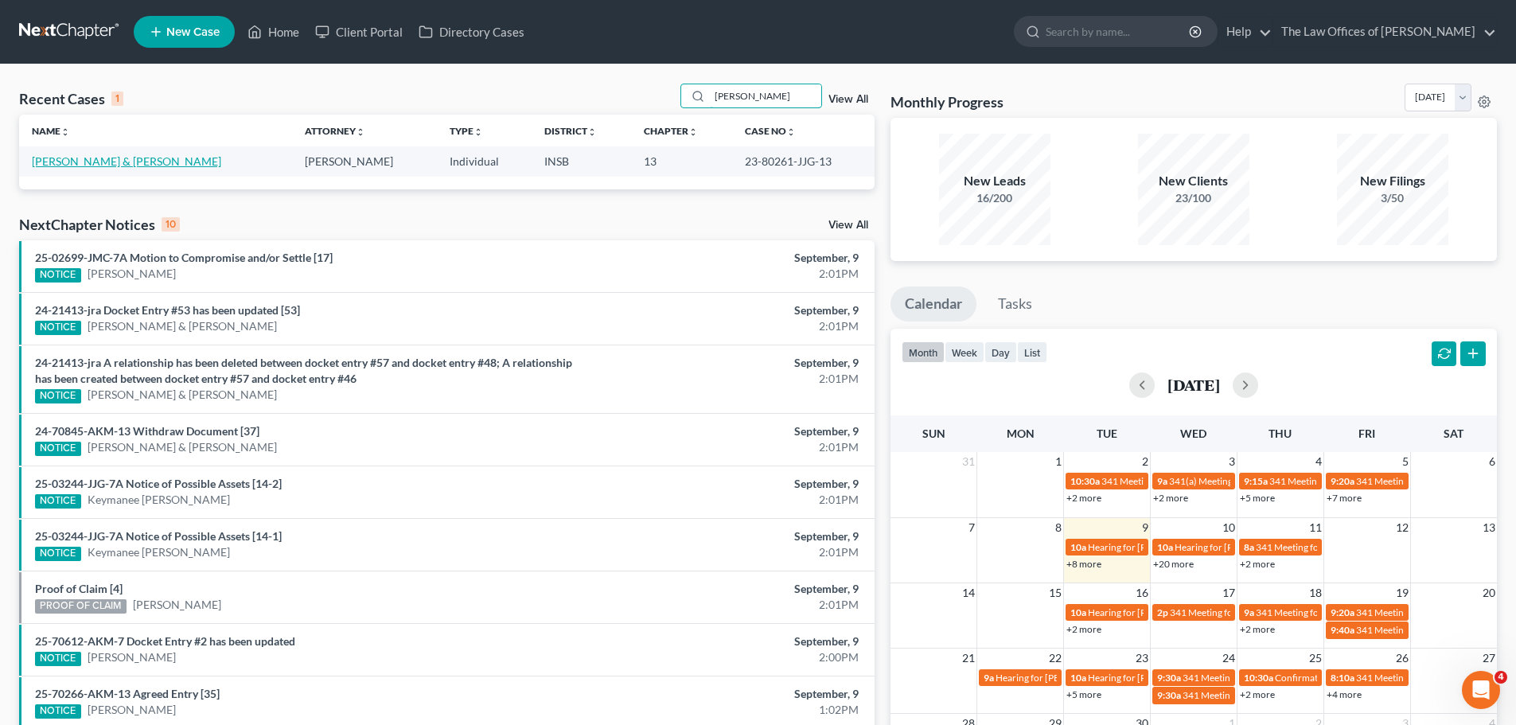
type input "[PERSON_NAME]"
click at [134, 161] on link "[PERSON_NAME] & [PERSON_NAME]" at bounding box center [126, 161] width 189 height 14
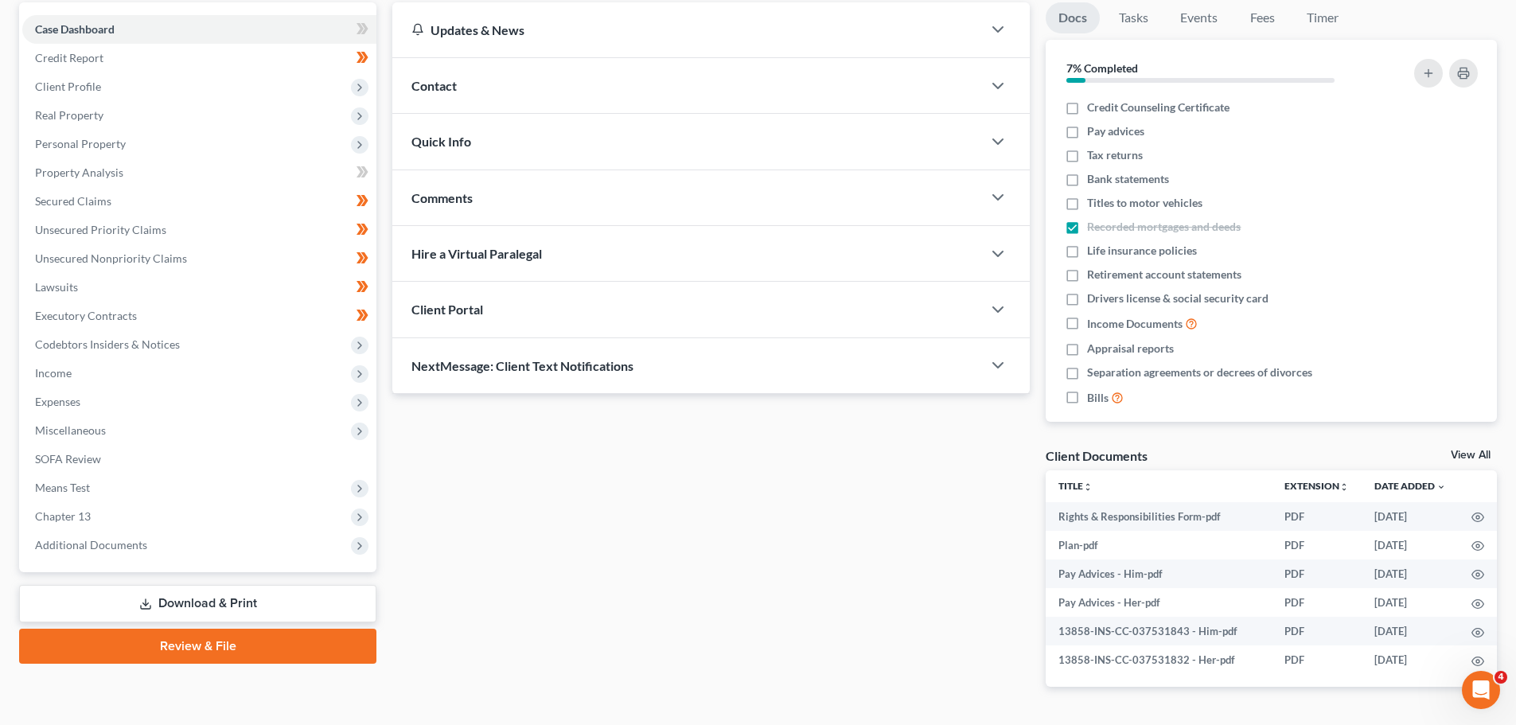
scroll to position [198, 0]
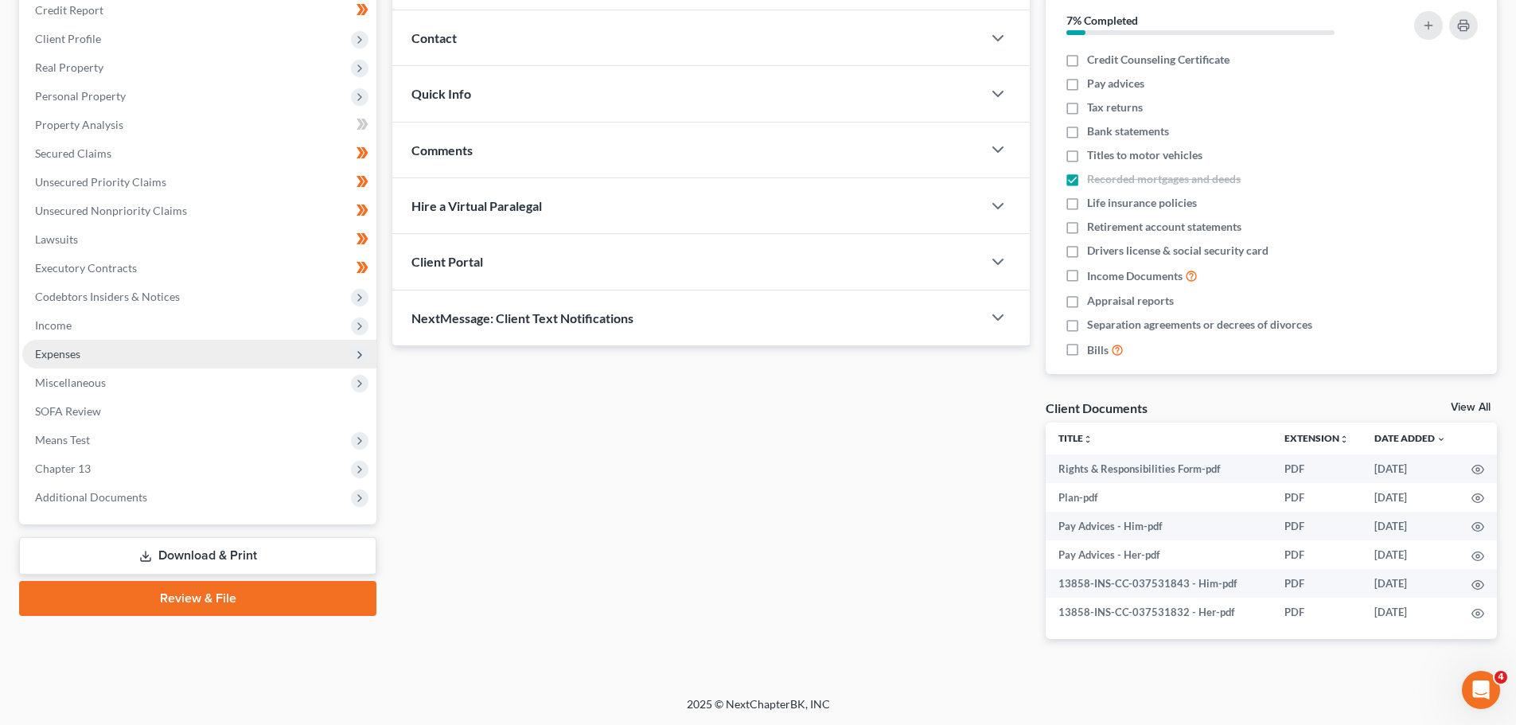
click at [85, 353] on span "Expenses" at bounding box center [199, 354] width 354 height 29
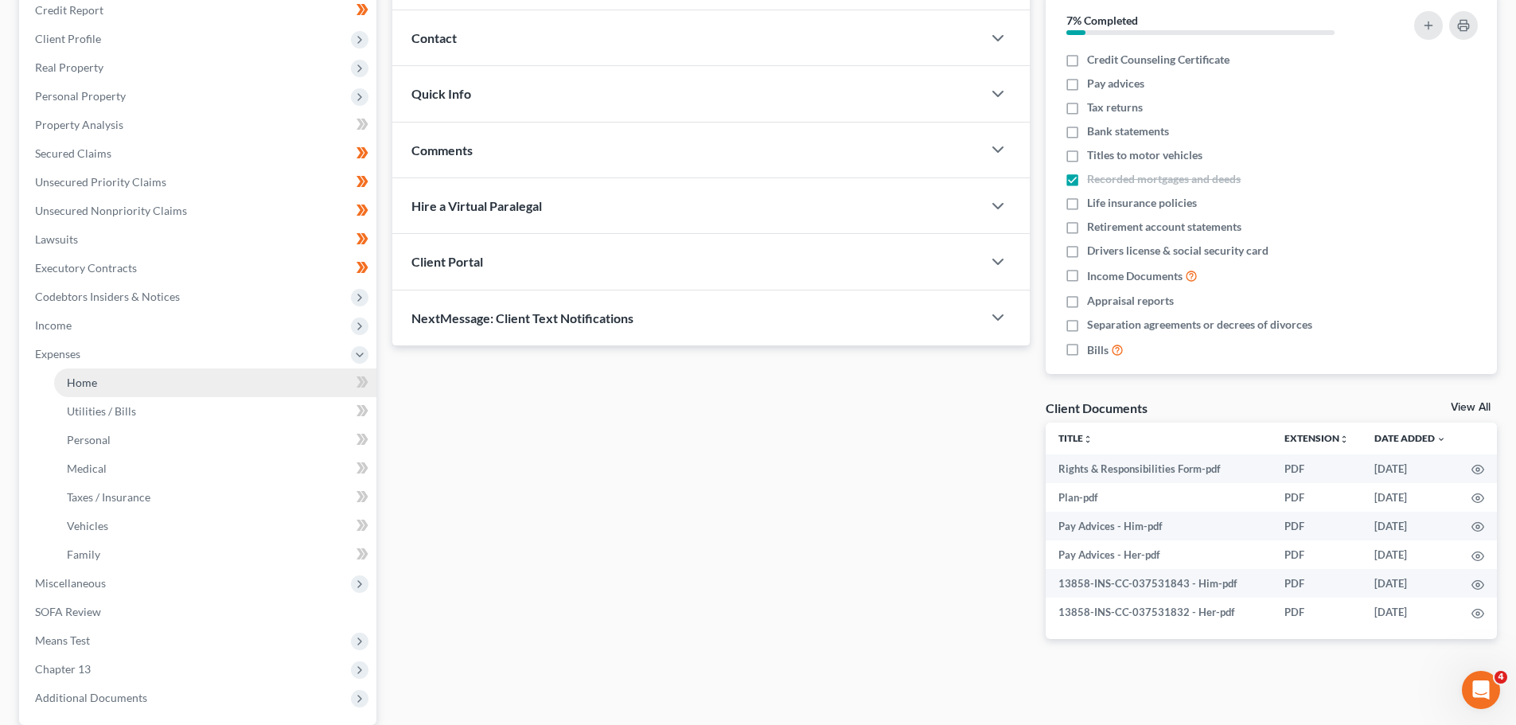
click at [82, 377] on span "Home" at bounding box center [82, 383] width 30 height 14
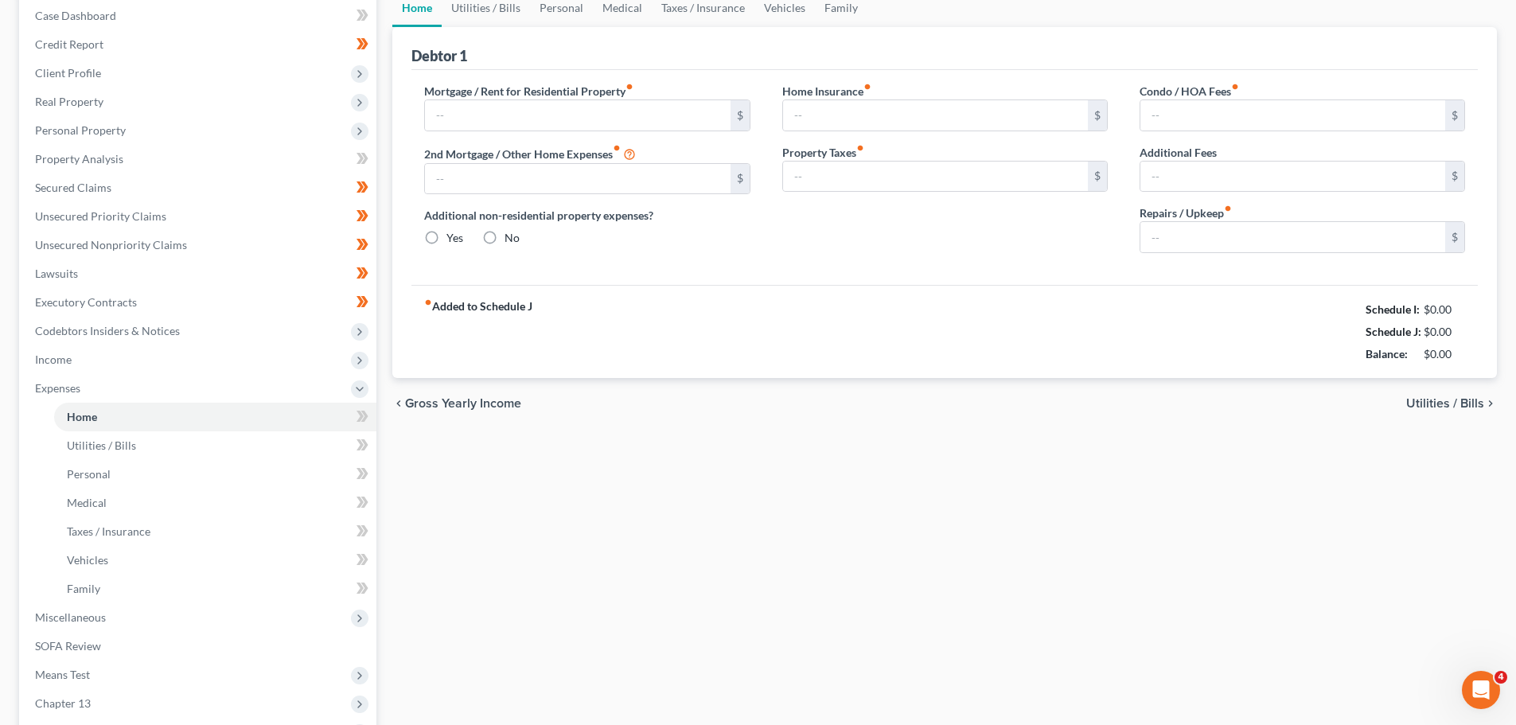
type input "360.00"
type input "0.00"
radio input "true"
type input "75.00"
type input "55.00"
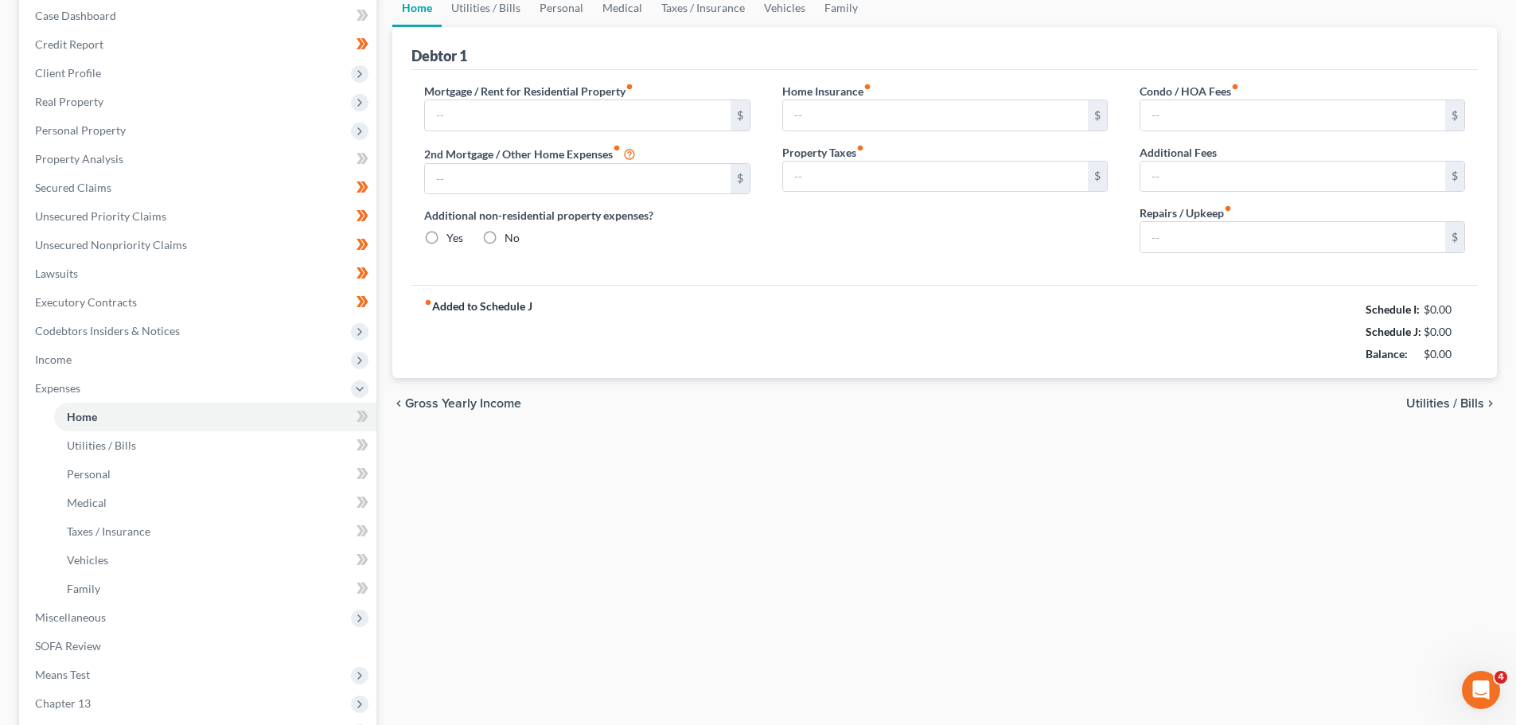
type input "0.00"
type input "250.00"
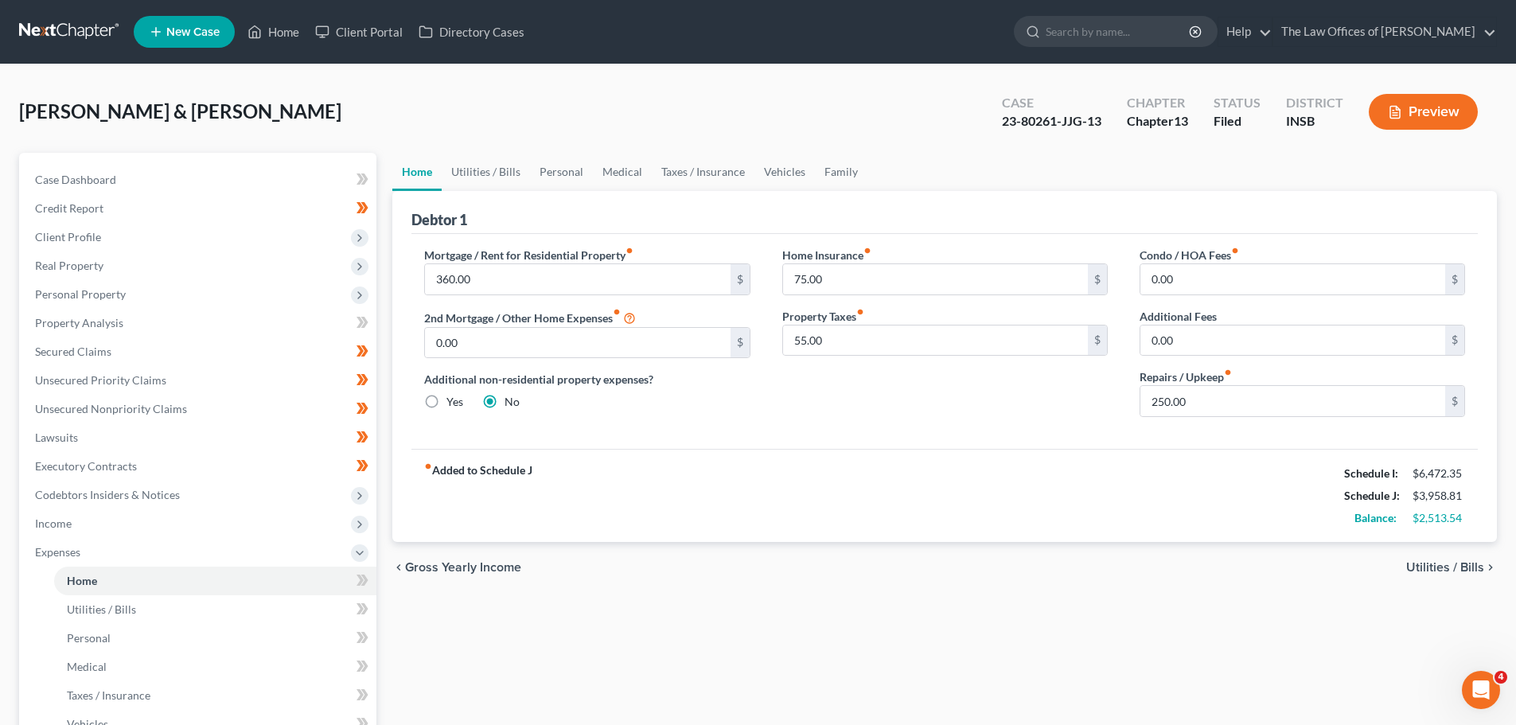
click at [1437, 565] on span "Utilities / Bills" at bounding box center [1445, 567] width 78 height 13
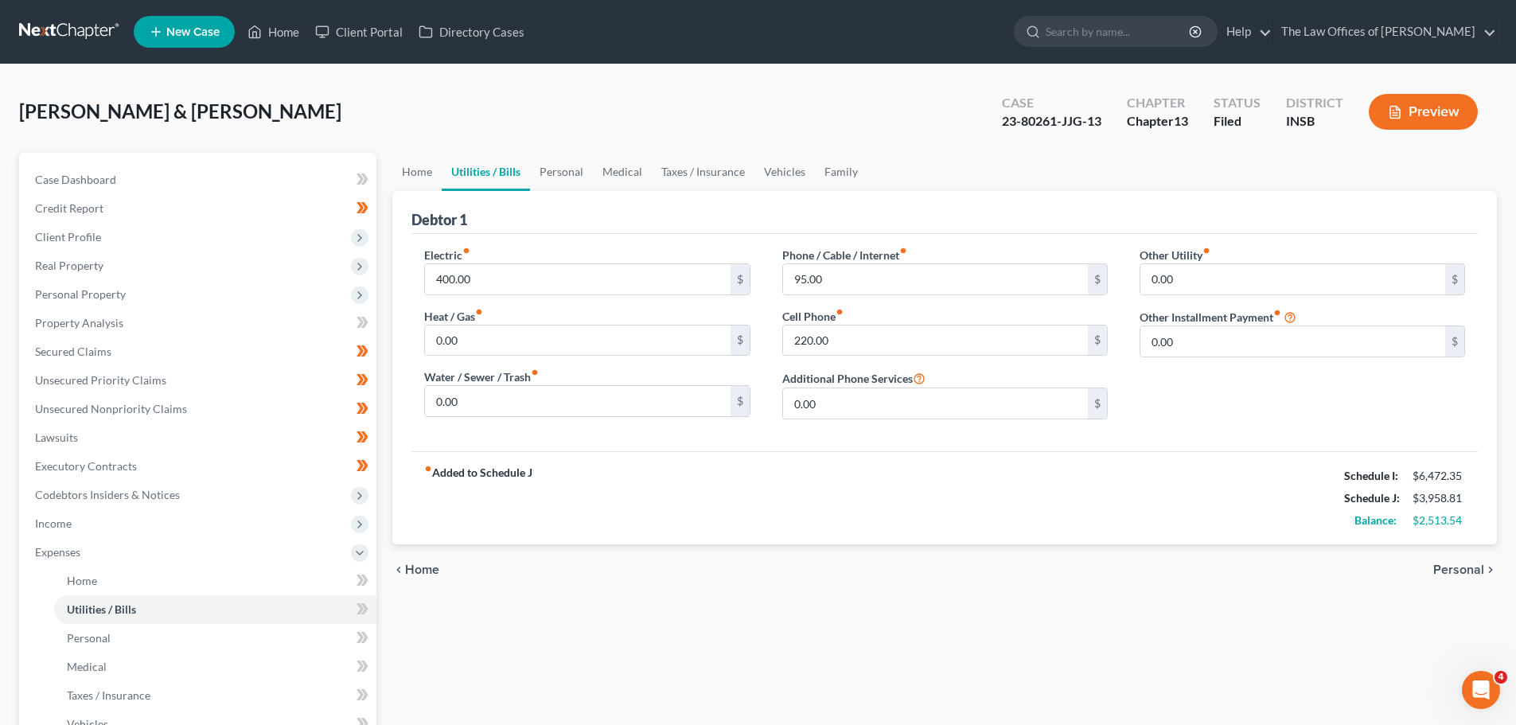
click at [1453, 566] on span "Personal" at bounding box center [1458, 569] width 51 height 13
